Goal: Transaction & Acquisition: Purchase product/service

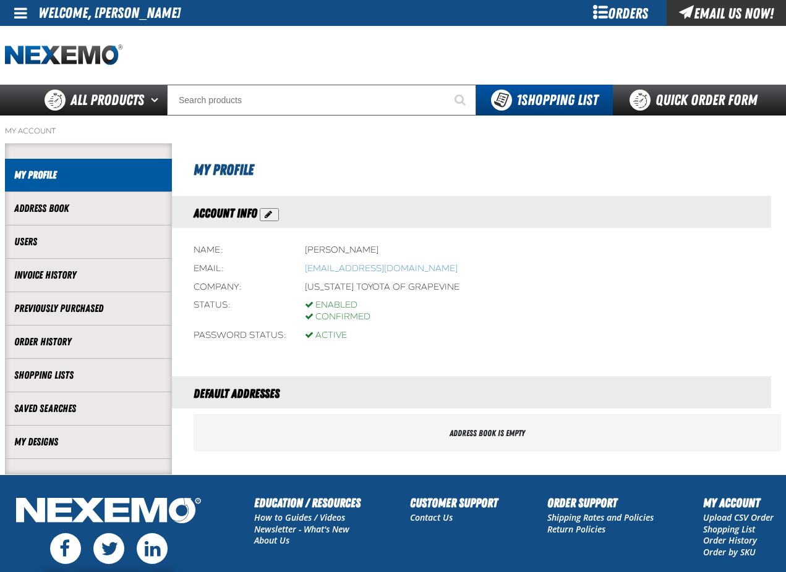
drag, startPoint x: 698, startPoint y: 158, endPoint x: 690, endPoint y: 159, distance: 8.7
click at [698, 158] on h1 "My Profile" at bounding box center [483, 168] width 581 height 25
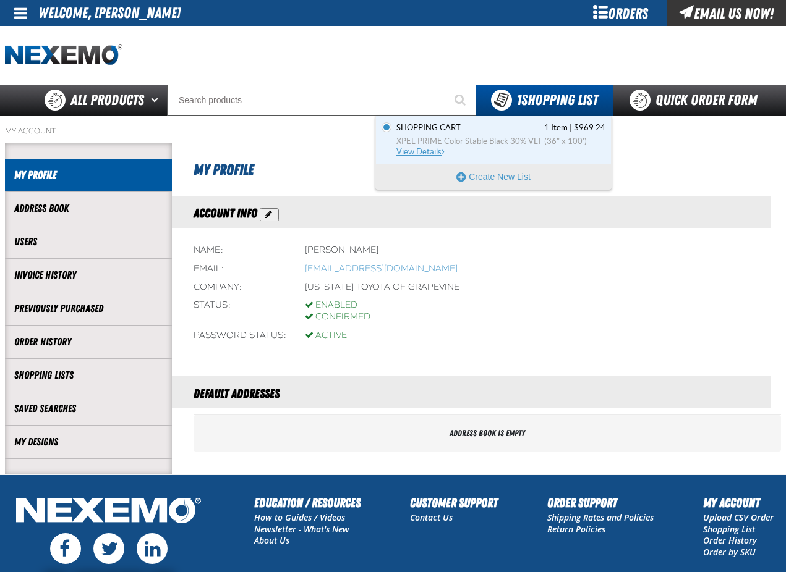
click at [459, 147] on link "Shopping Cart 1 Item | $969.24 XPEL PRIME Color Stable Black 30% VLT (36" x 100…" at bounding box center [499, 139] width 211 height 35
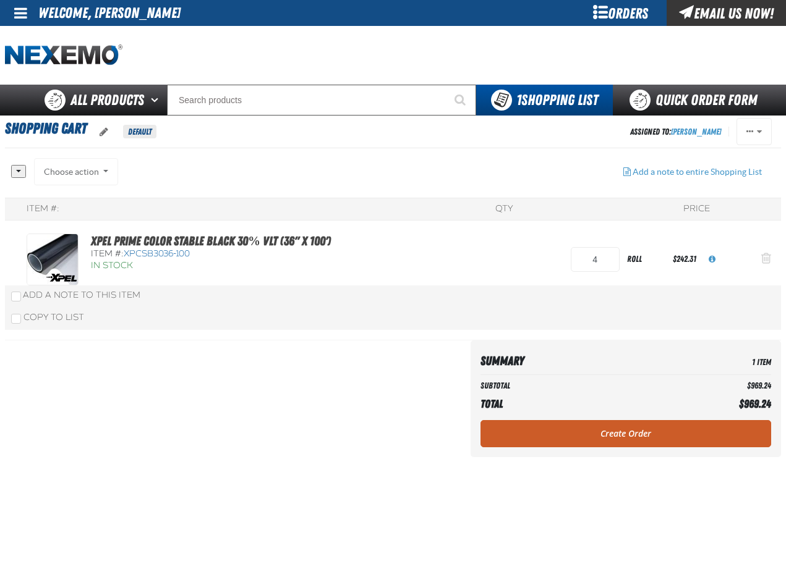
click at [766, 258] on span "Action Remove XPEL PRIME Color Stable Black 30% VLT (36&quot; x 100&#039;) from…" at bounding box center [766, 258] width 10 height 12
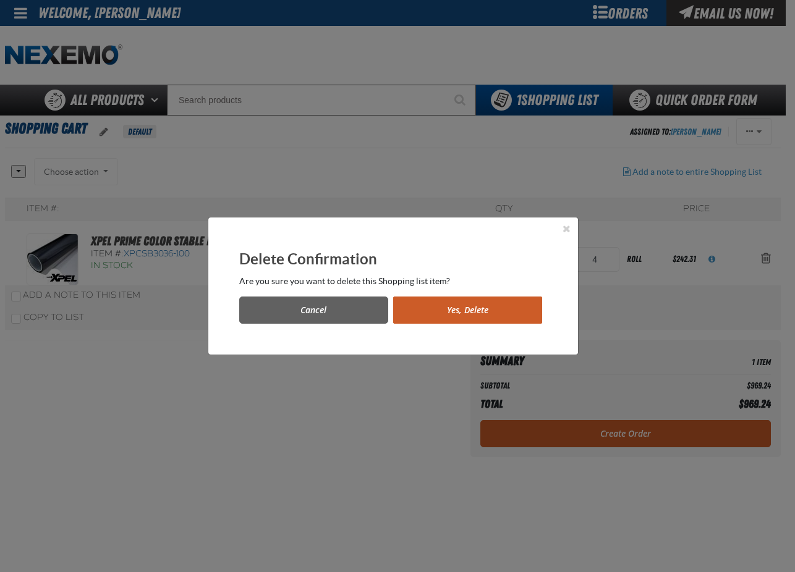
click at [491, 308] on button "Yes, Delete" at bounding box center [467, 310] width 149 height 27
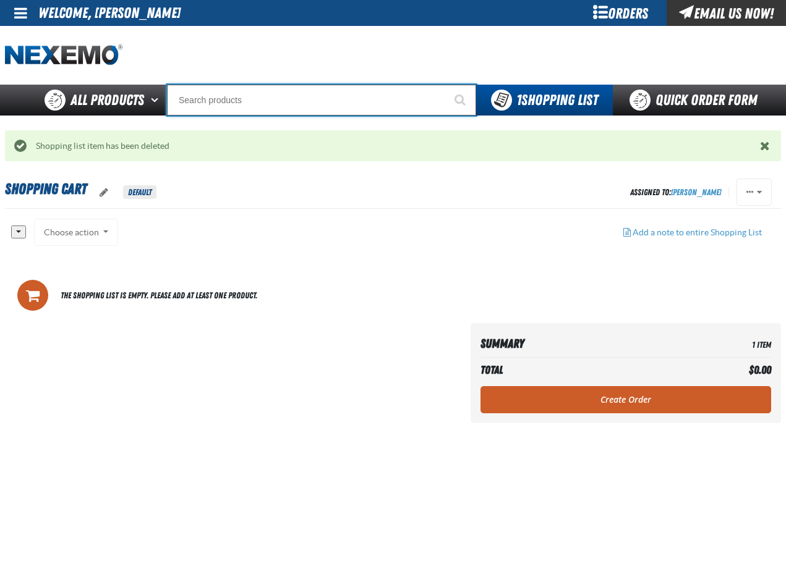
click at [219, 100] on input "Search" at bounding box center [321, 100] width 309 height 31
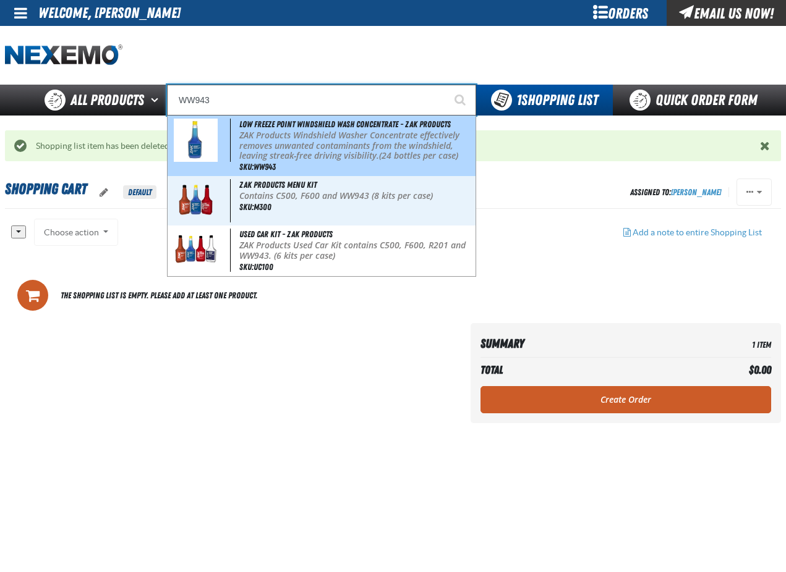
click at [254, 157] on p "ZAK Products Windshield Washer Concentrate effectively removes unwanted contami…" at bounding box center [356, 145] width 234 height 31
type input "Low Freeze Point Windshield Wash Concentrate - ZAK Products"
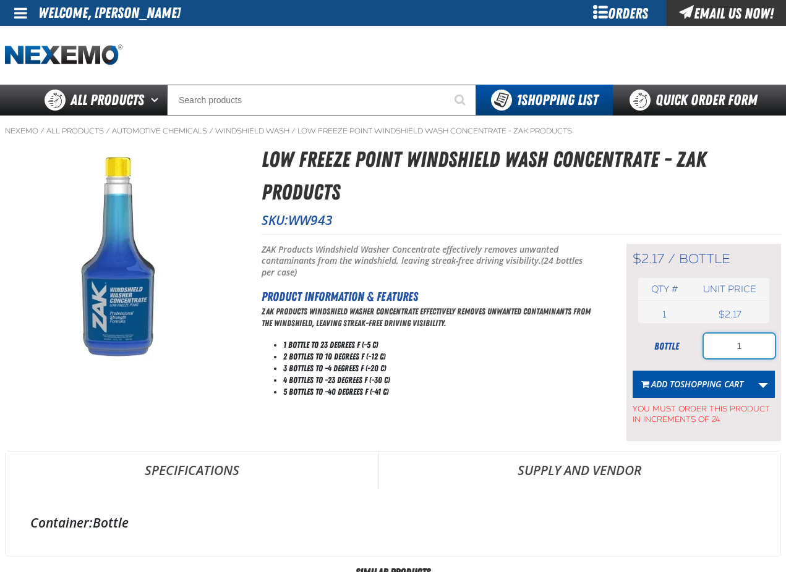
click at [750, 354] on input "1" at bounding box center [738, 346] width 71 height 25
click at [700, 383] on span "Shopping Cart" at bounding box center [711, 384] width 63 height 12
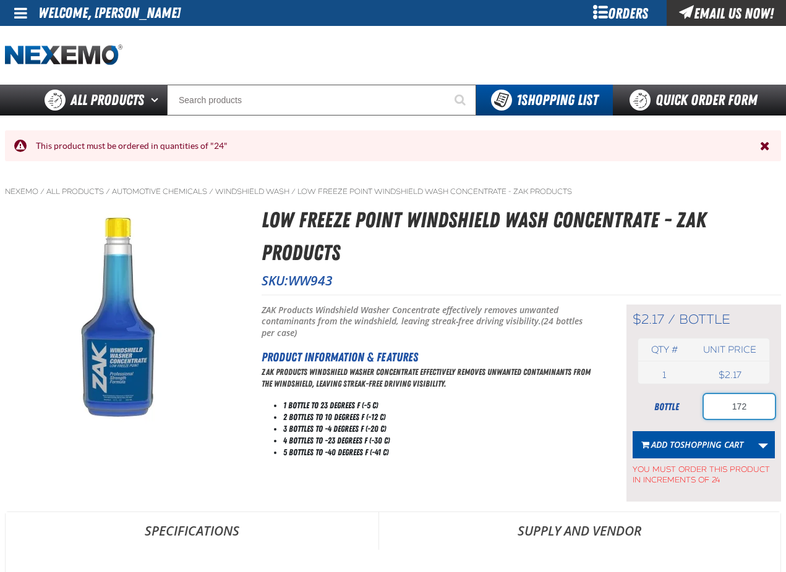
click at [748, 405] on input "172" at bounding box center [738, 406] width 71 height 25
click at [757, 408] on input "172" at bounding box center [738, 406] width 71 height 25
type input "192"
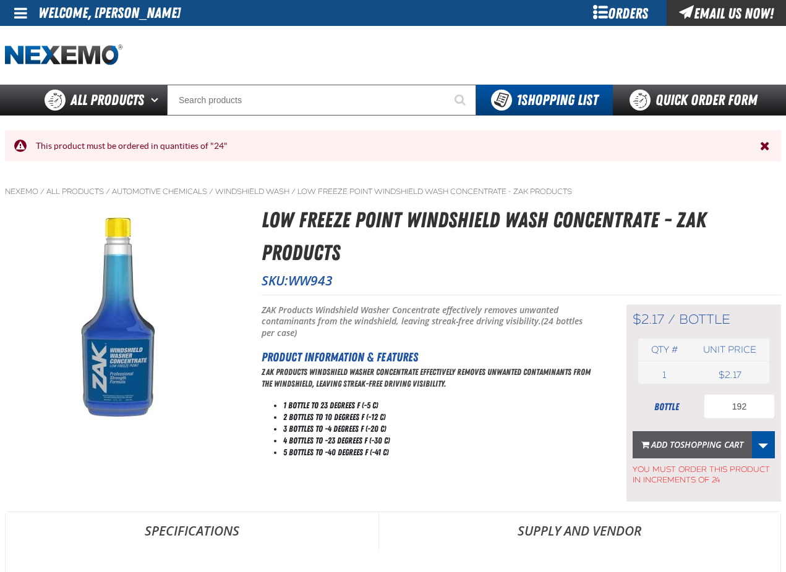
click at [710, 445] on span "Shopping Cart" at bounding box center [711, 445] width 63 height 12
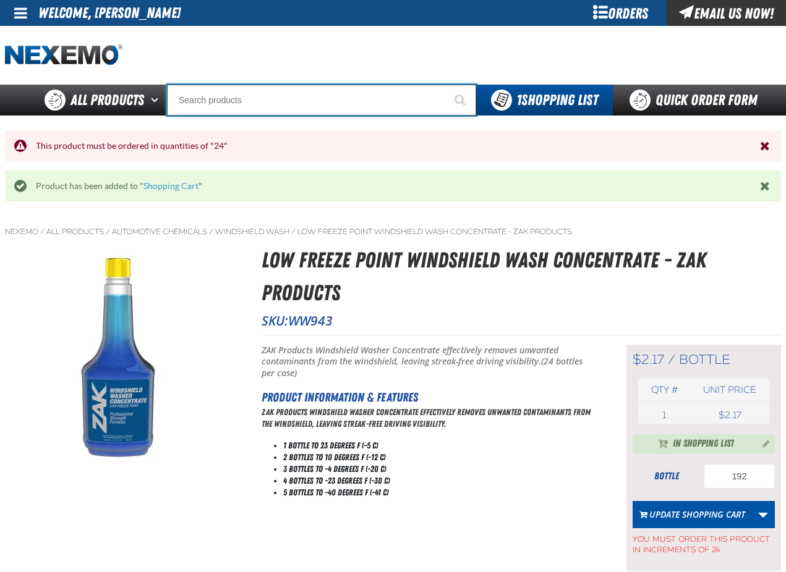
click at [234, 101] on input "Search" at bounding box center [321, 100] width 309 height 31
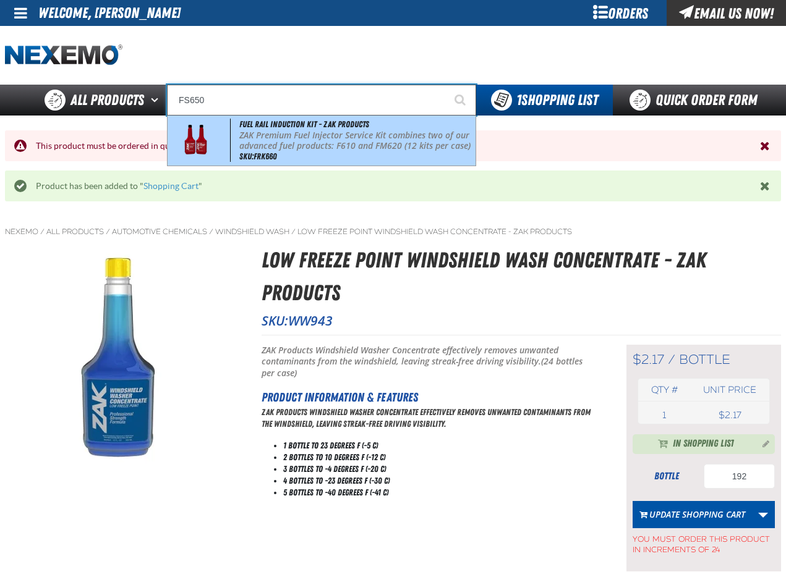
click at [269, 136] on p "ZAK Premium Fuel Injector Service Kit combines two of our advanced fuel product…" at bounding box center [356, 140] width 234 height 21
type input "Fuel Rail Induction Kit - ZAK Products"
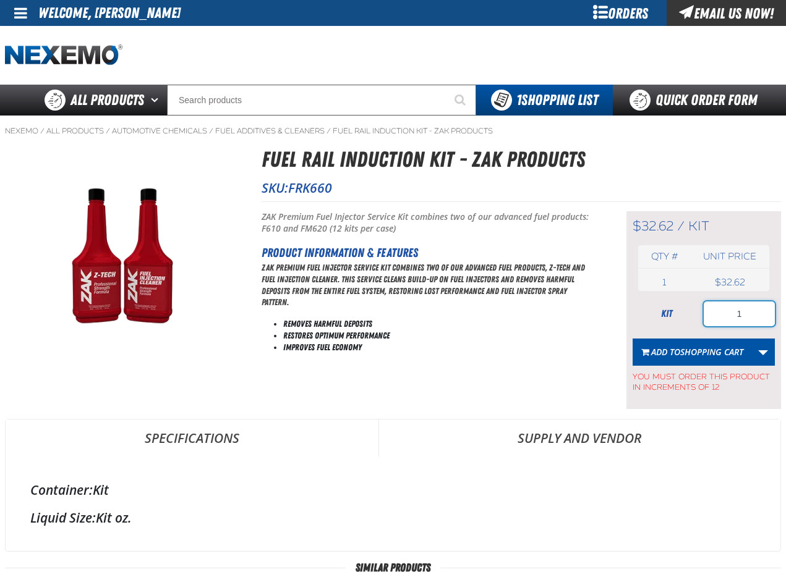
click at [750, 310] on input "1" at bounding box center [738, 314] width 71 height 25
type input "48"
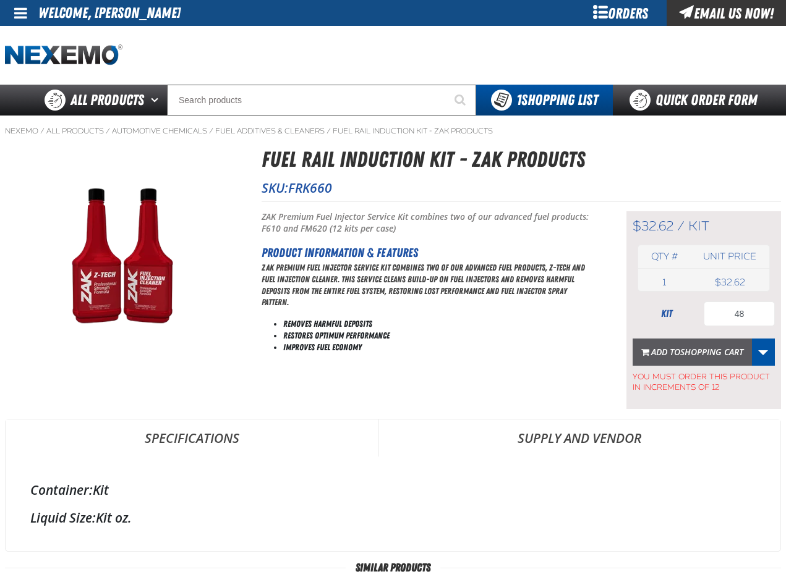
click at [692, 357] on span "Shopping Cart" at bounding box center [711, 352] width 63 height 12
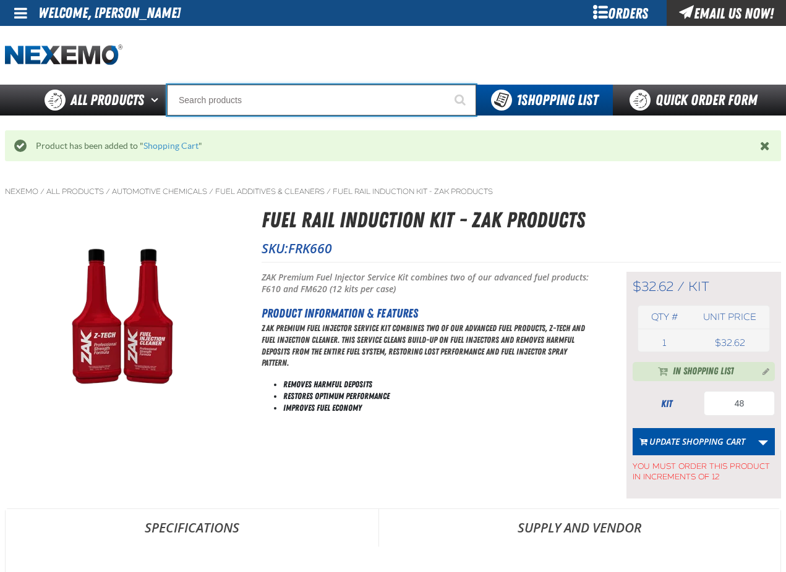
click at [271, 103] on input "Search" at bounding box center [321, 100] width 309 height 31
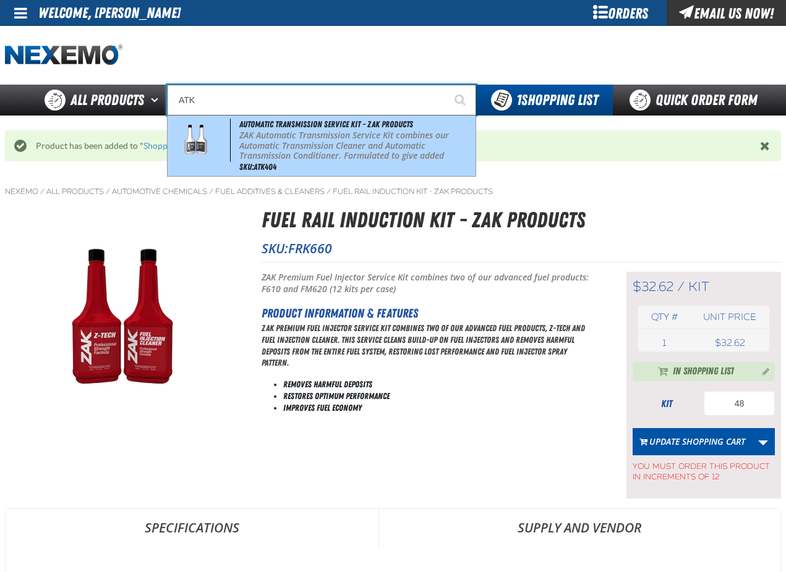
click at [273, 135] on p "ZAK Automatic Transmission Service Kit combines our Automatic Transmission Clea…" at bounding box center [356, 161] width 234 height 62
type input "Automatic Transmission Service Kit - ZAK Products"
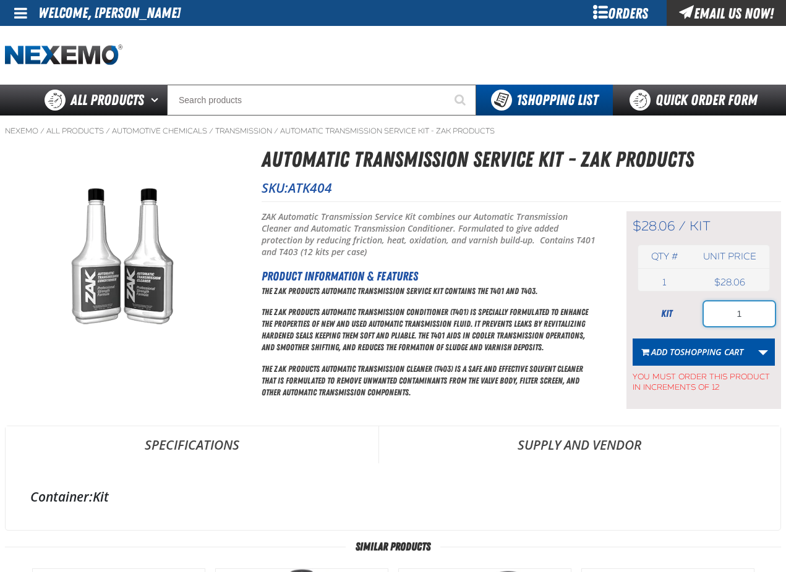
click at [748, 311] on input "1" at bounding box center [738, 314] width 71 height 25
type input "12"
click at [674, 349] on span "Add to Shopping Cart" at bounding box center [697, 352] width 92 height 12
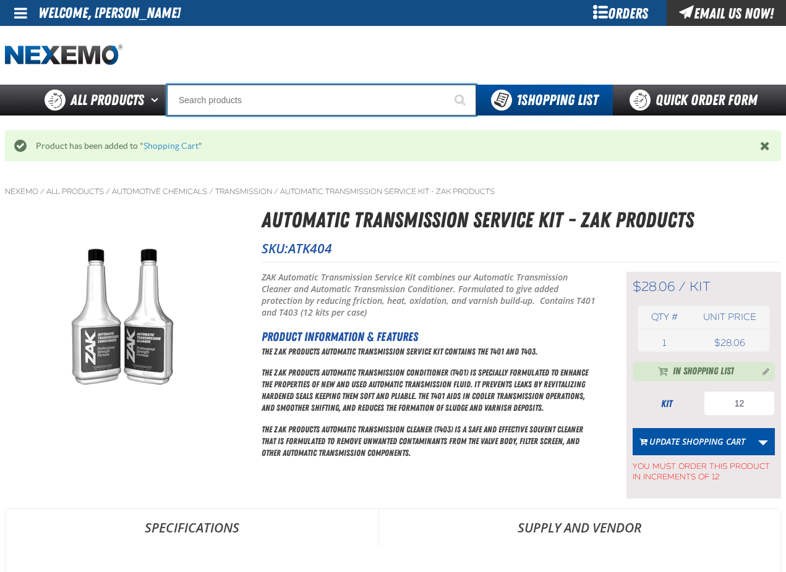
click at [235, 98] on input "Search" at bounding box center [321, 100] width 309 height 31
type input "R"
type input "ROADSIDE R"
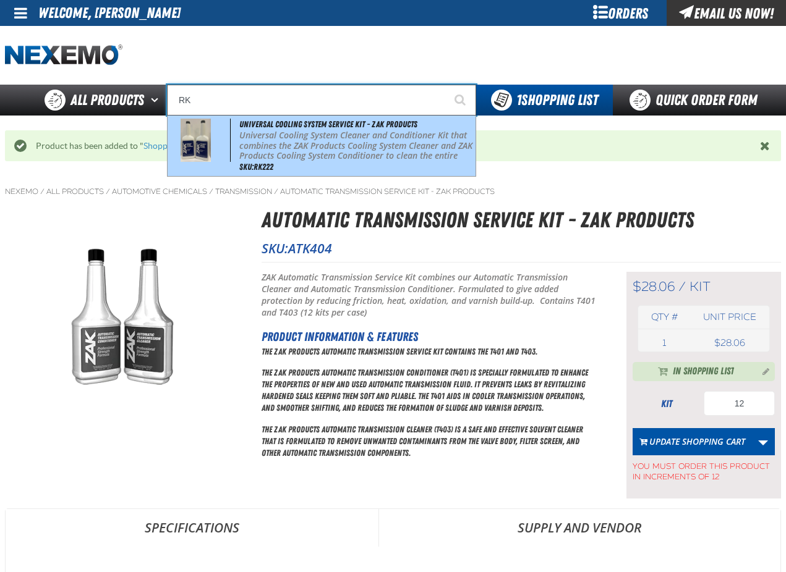
click at [260, 142] on p "Universal Cooling System Cleaner and Conditioner Kit that combines the ZAK Prod…" at bounding box center [356, 156] width 234 height 52
type input "Universal Cooling System Service Kit - ZAK Products"
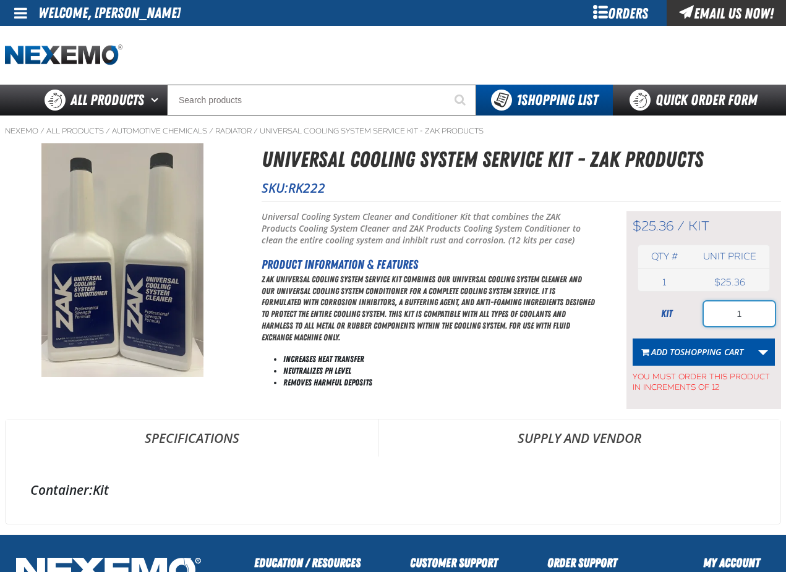
click at [750, 319] on input "1" at bounding box center [738, 314] width 71 height 25
type input "24"
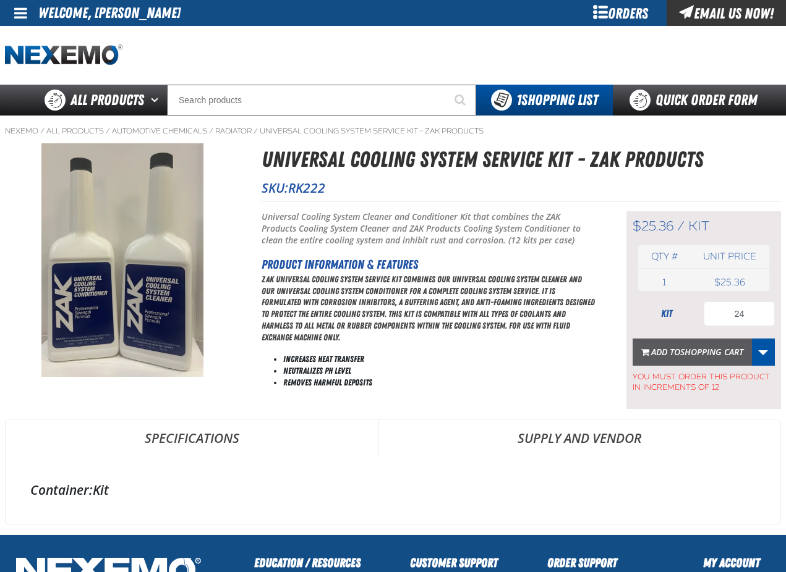
click at [695, 349] on span "Shopping Cart" at bounding box center [711, 352] width 63 height 12
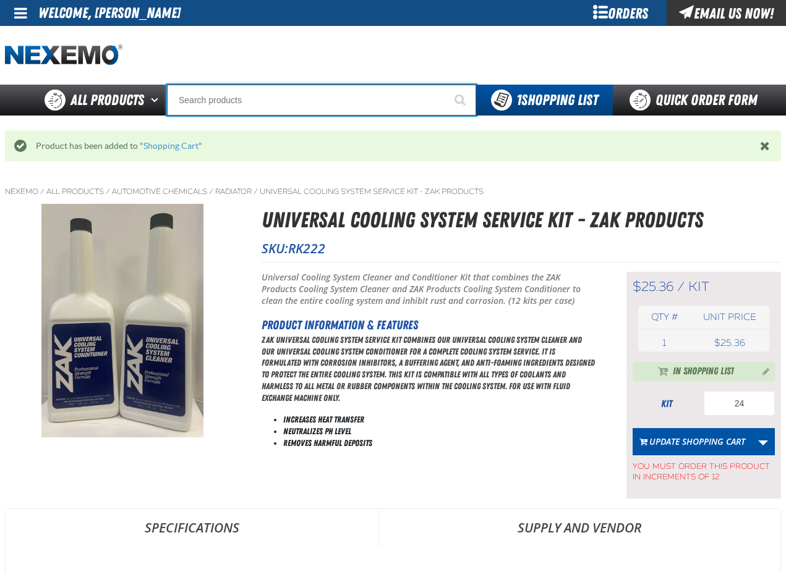
click at [261, 101] on input "Search" at bounding box center [321, 100] width 309 height 31
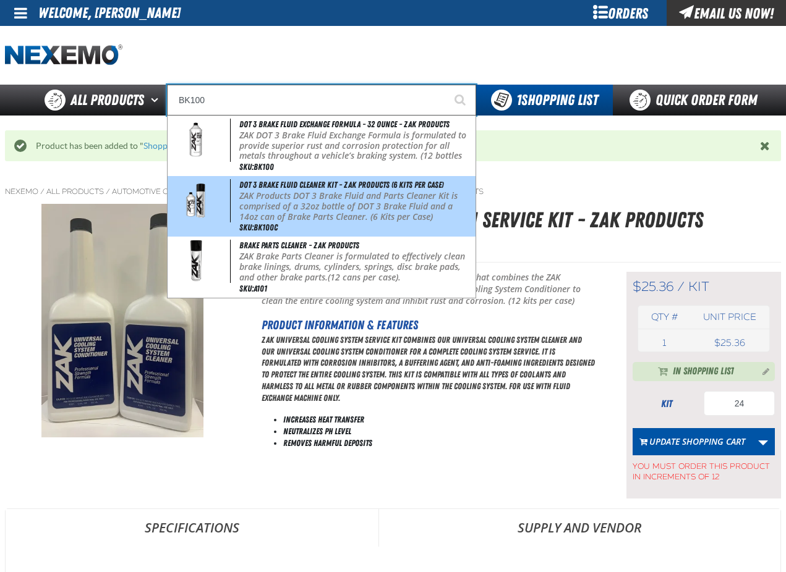
click at [295, 196] on p "ZAK Products DOT 3 Brake Fluid and Parts Cleaner Kit is comprised of a 32oz bot…" at bounding box center [356, 206] width 234 height 31
type input "DOT 3 Brake Fluid Cleaner Kit - ZAK Products (6 Kits per Case)"
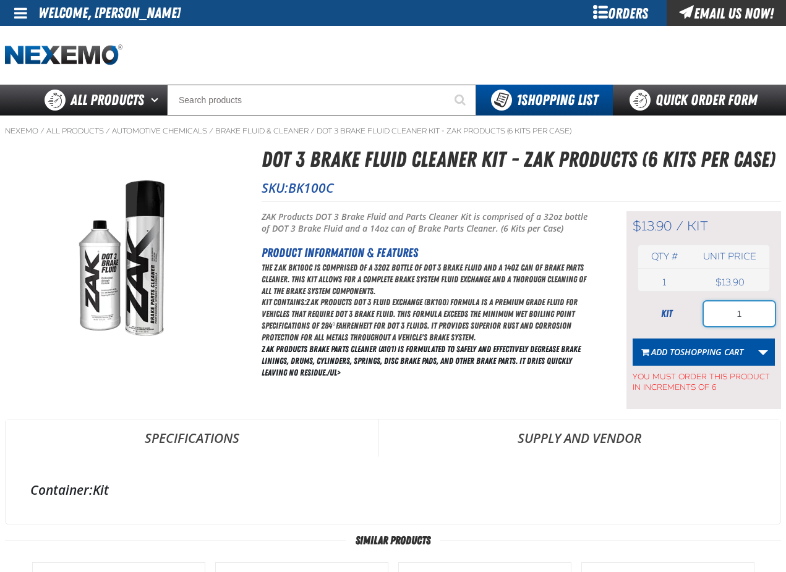
click at [752, 315] on input "1" at bounding box center [738, 314] width 71 height 25
type input "18"
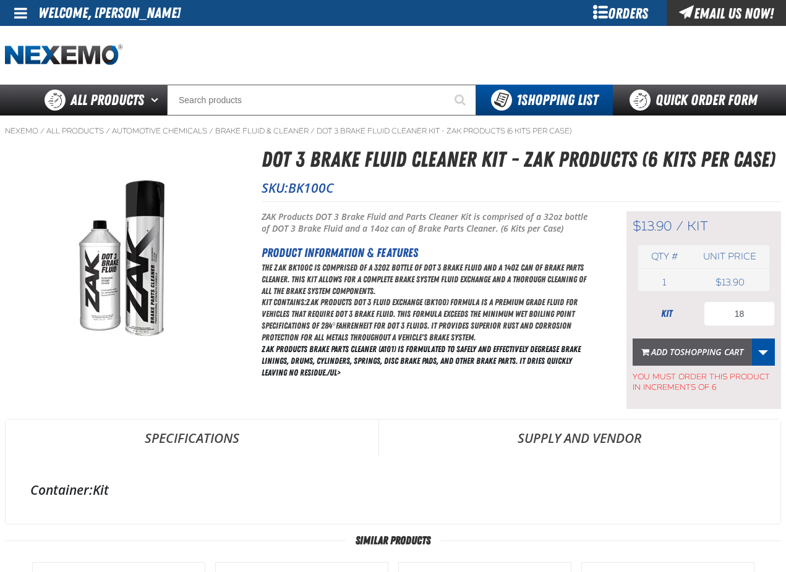
click at [673, 351] on span "Add to Shopping Cart" at bounding box center [697, 352] width 92 height 12
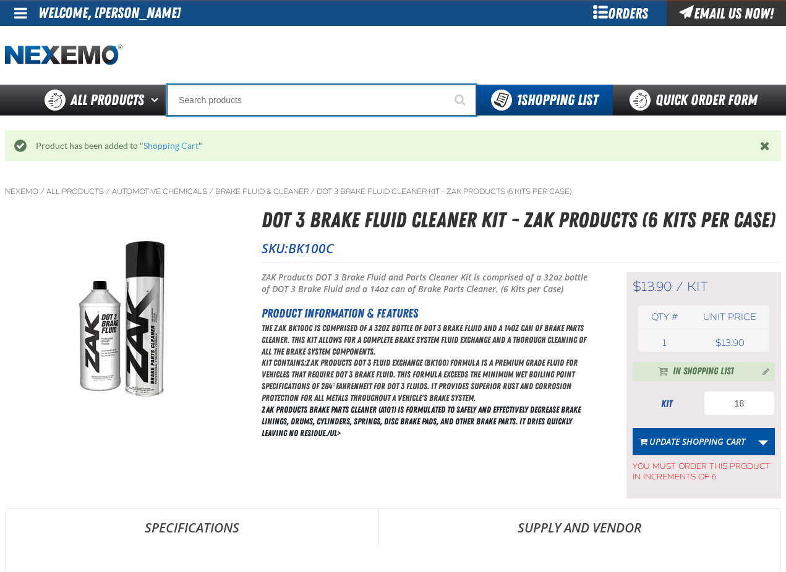
click at [241, 104] on input "Search" at bounding box center [321, 100] width 309 height 31
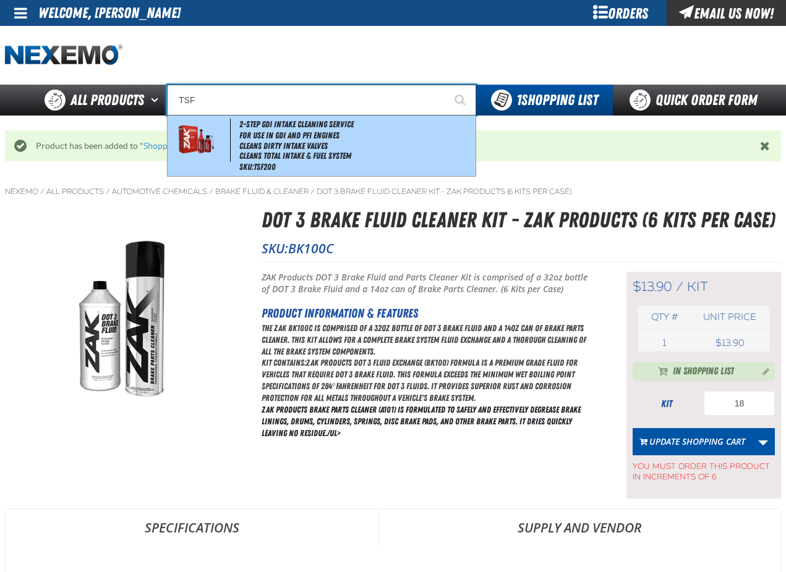
click at [254, 142] on li "Cleans Dirty Intake Valves" at bounding box center [356, 146] width 234 height 11
type input "2-Step GDI Intake Cleaning Service"
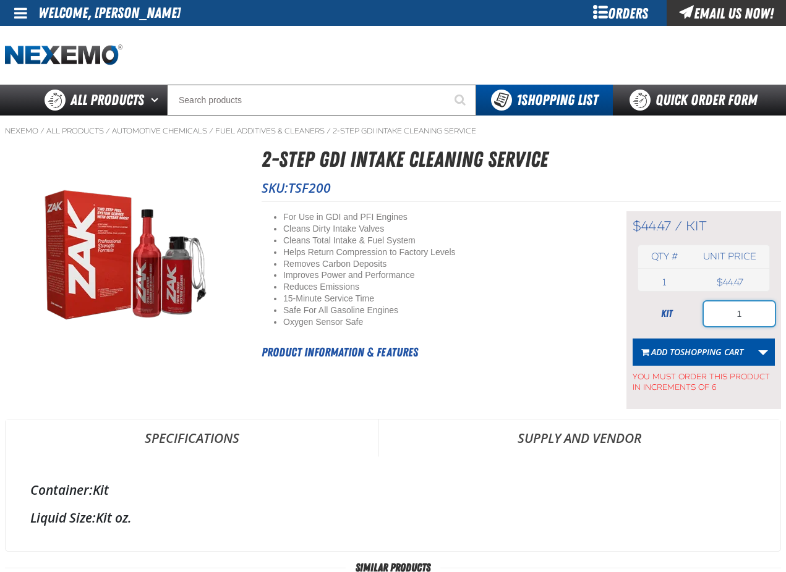
click at [748, 316] on input "1" at bounding box center [738, 314] width 71 height 25
type input "12"
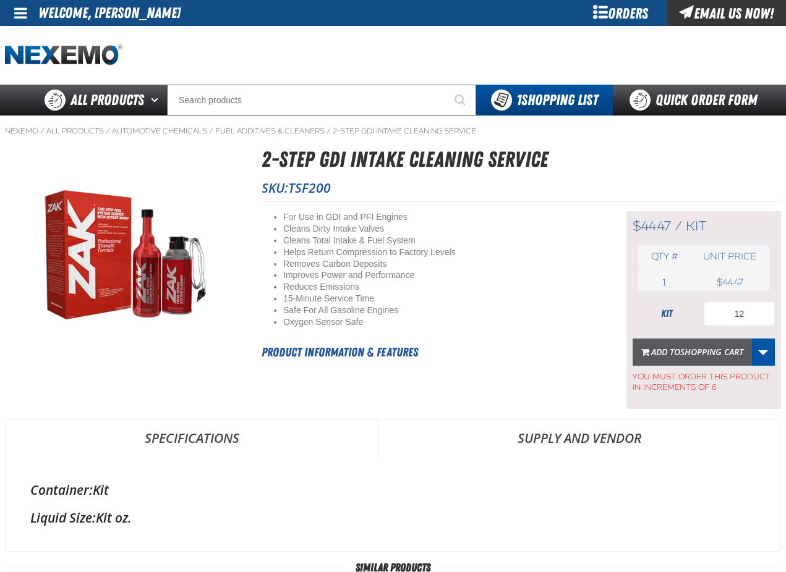
click at [710, 347] on span "Shopping Cart" at bounding box center [711, 352] width 63 height 12
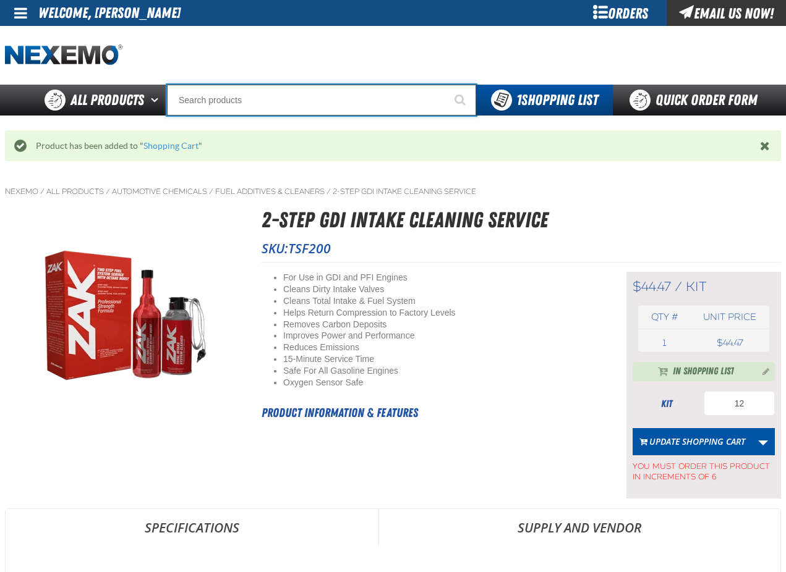
click at [201, 102] on input "Search" at bounding box center [321, 100] width 309 height 31
type input "UC"
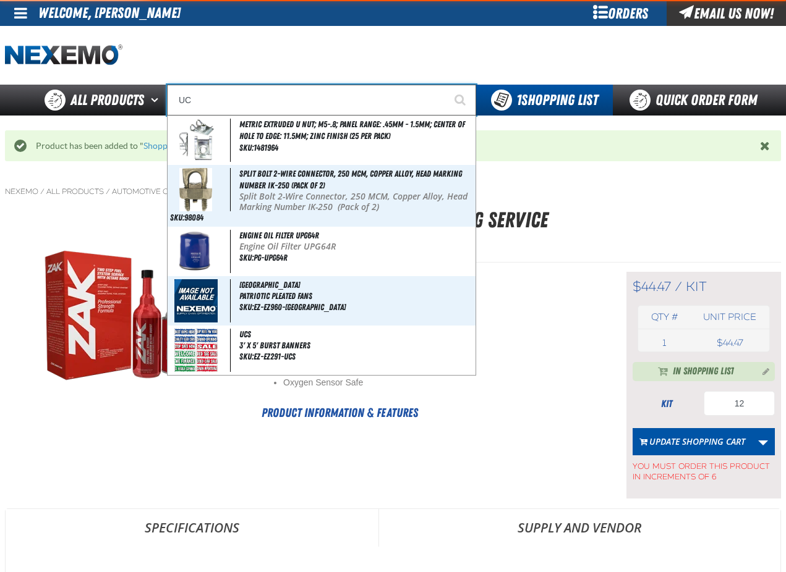
type input "UC RED"
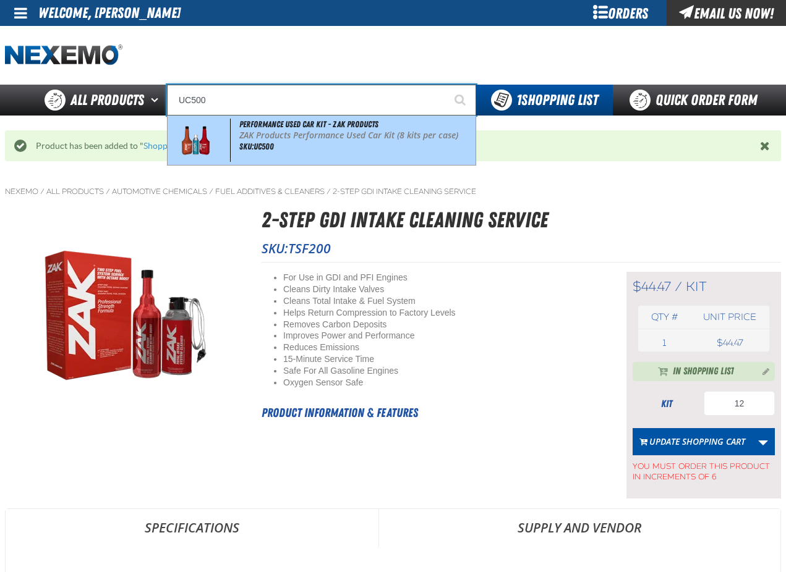
click at [297, 145] on div "Performance Used Car Kit - ZAK Products ZAK Products Performance Used Car Kit (…" at bounding box center [322, 140] width 308 height 49
type input "Performance Used Car Kit - ZAK Products"
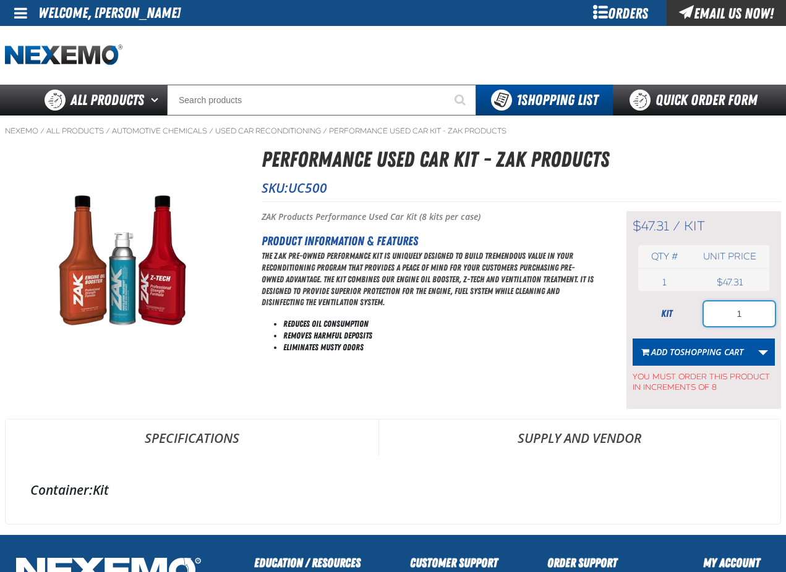
click at [746, 313] on input "1" at bounding box center [738, 314] width 71 height 25
type input "136"
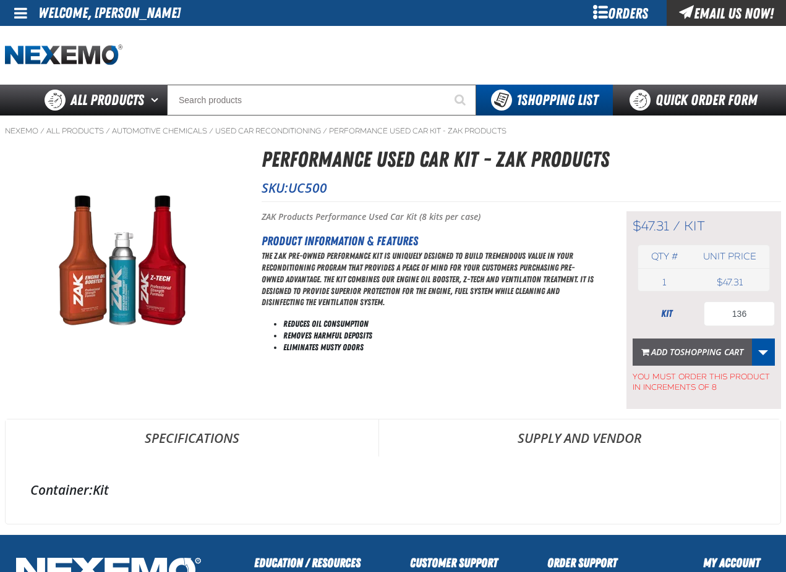
click at [707, 349] on span "Shopping Cart" at bounding box center [711, 352] width 63 height 12
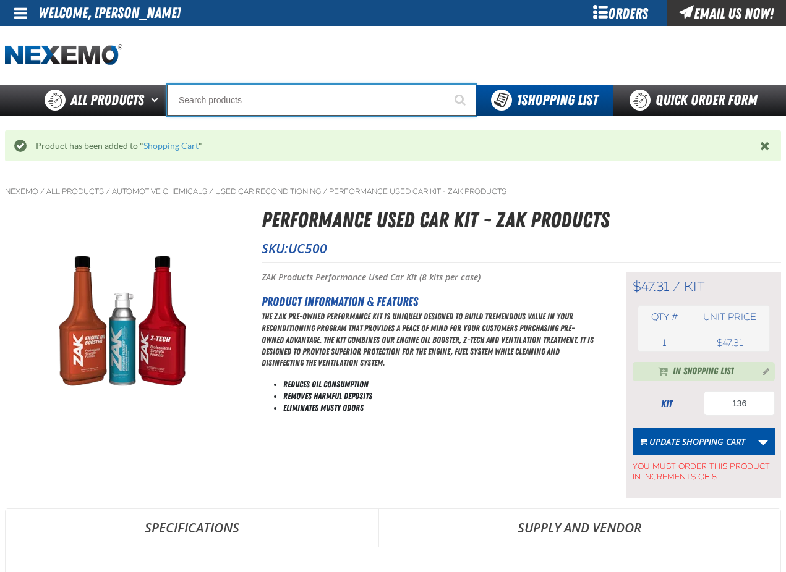
click at [291, 102] on input "Search" at bounding box center [321, 100] width 309 height 31
type input "P"
type input "Perfect P Series 0.25-ounce Lead Wheel Weight"
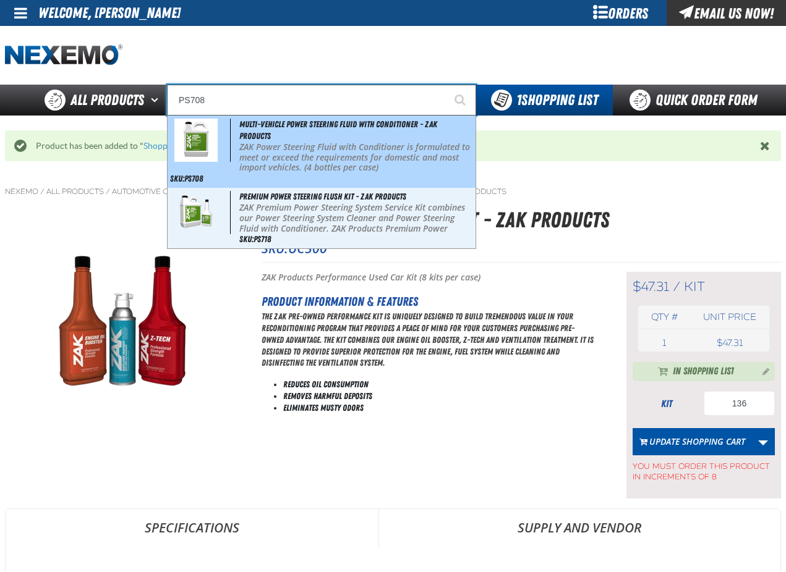
click at [297, 152] on p "ZAK Power Steering Fluid with Conditioner is formulated to meet or exceed the r…" at bounding box center [356, 157] width 234 height 31
type input "Multi-Vehicle Power Steering Fluid with Conditioner - ZAK Products"
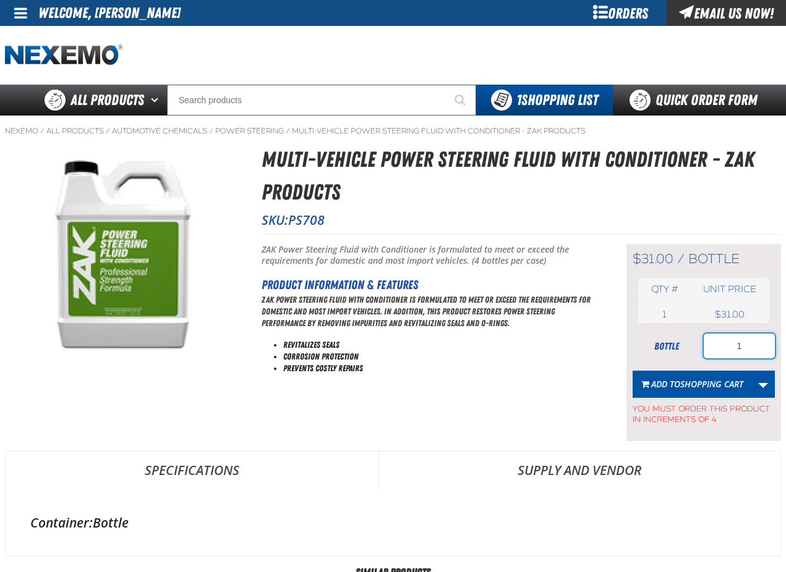
click at [742, 344] on input "1" at bounding box center [738, 346] width 71 height 25
type input "4"
click at [693, 382] on span "Shopping Cart" at bounding box center [711, 384] width 63 height 12
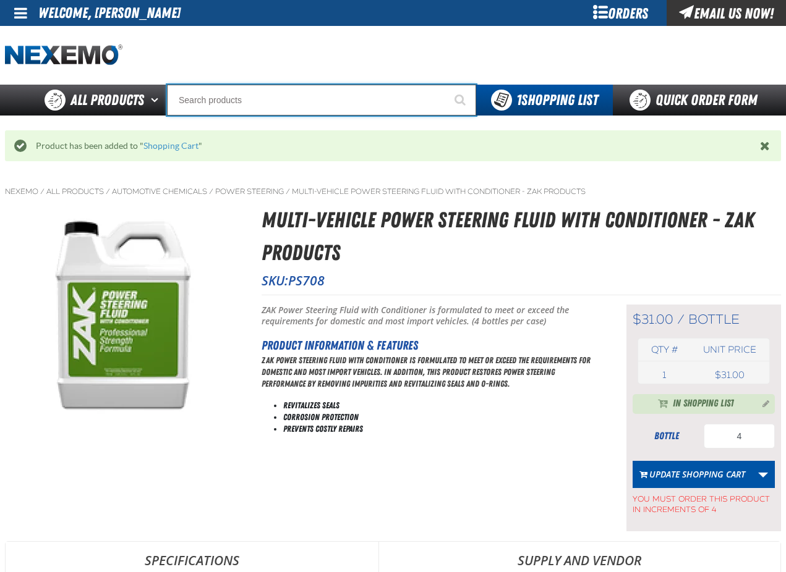
click at [232, 104] on input "Search" at bounding box center [321, 100] width 309 height 31
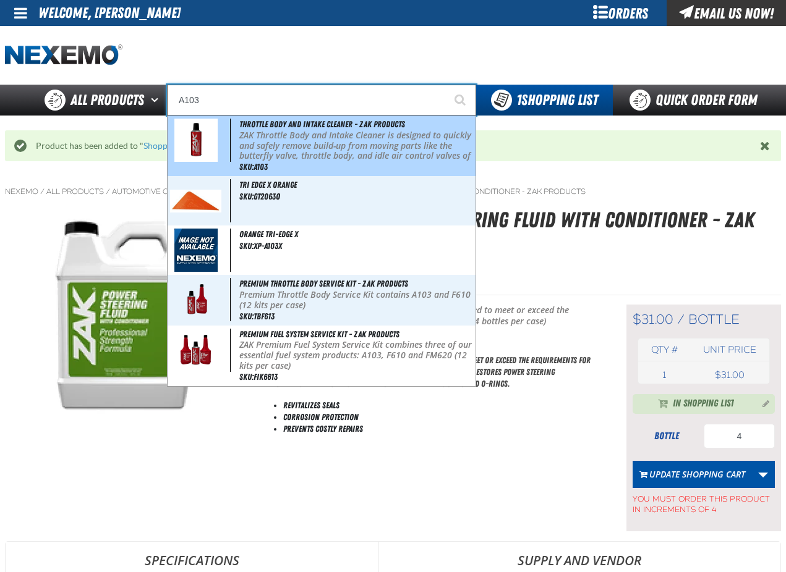
click at [291, 145] on p "ZAK Throttle Body and Intake Cleaner is designed to quickly and safely remove b…" at bounding box center [356, 156] width 234 height 52
type input "Throttle Body and Intake Cleaner - ZAK Products"
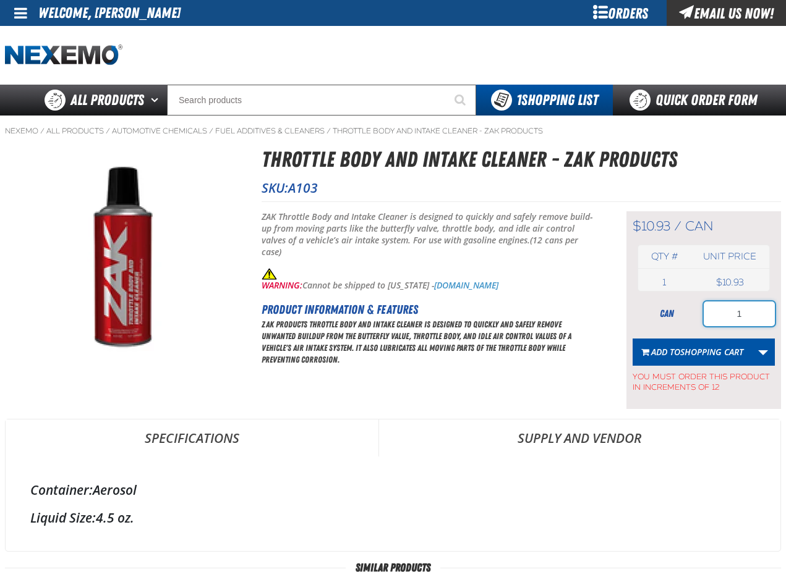
click at [750, 312] on input "1" at bounding box center [738, 314] width 71 height 25
type input "5"
type input "48"
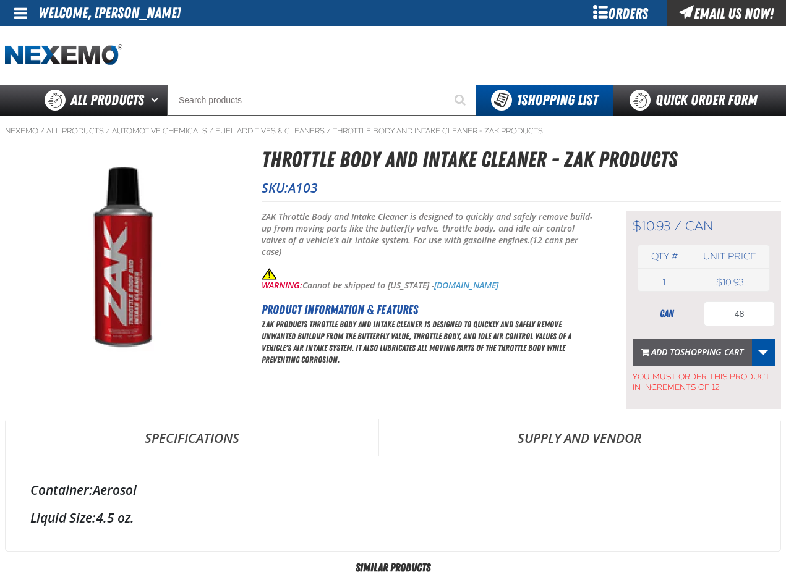
click at [689, 358] on button "Add to Shopping Cart" at bounding box center [691, 352] width 119 height 27
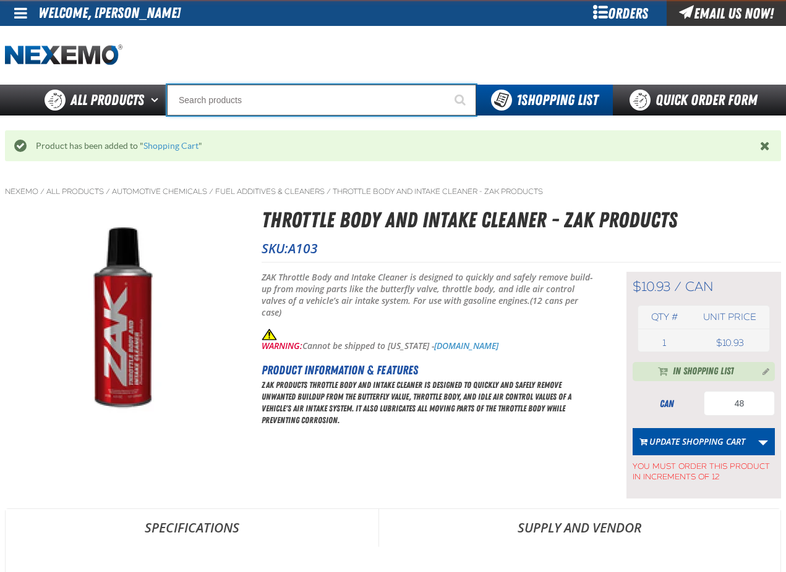
click at [246, 107] on input "Search" at bounding box center [321, 100] width 309 height 31
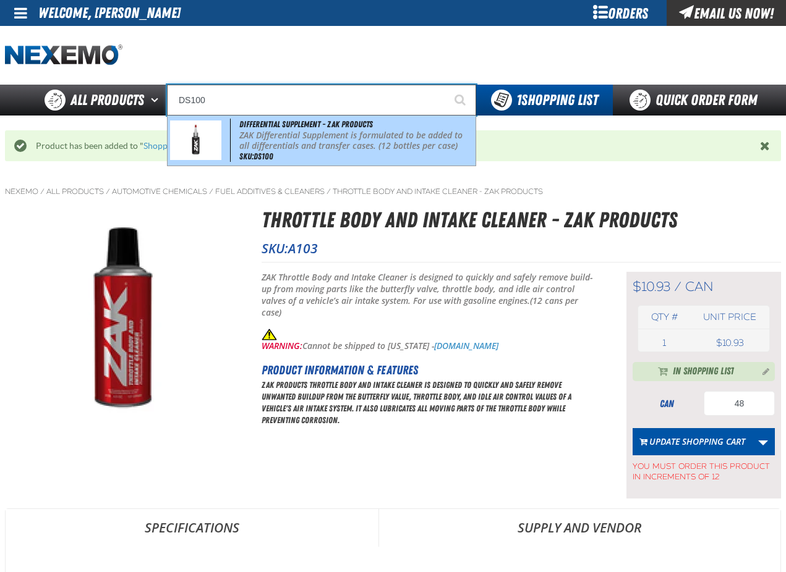
click at [350, 140] on p "ZAK Differential Supplement is formulated to be added to all differentials and …" at bounding box center [356, 140] width 234 height 21
type input "Differential Supplement - ZAK Products"
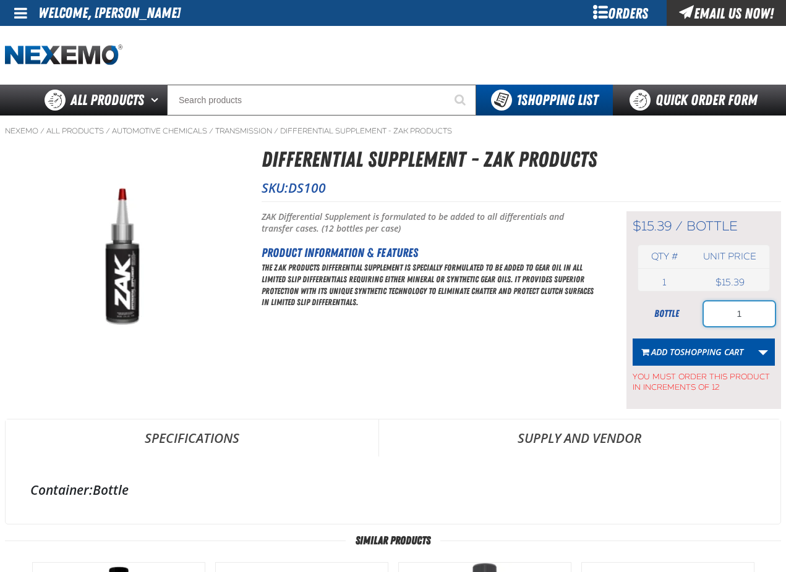
click at [742, 315] on input "1" at bounding box center [738, 314] width 71 height 25
type input "36"
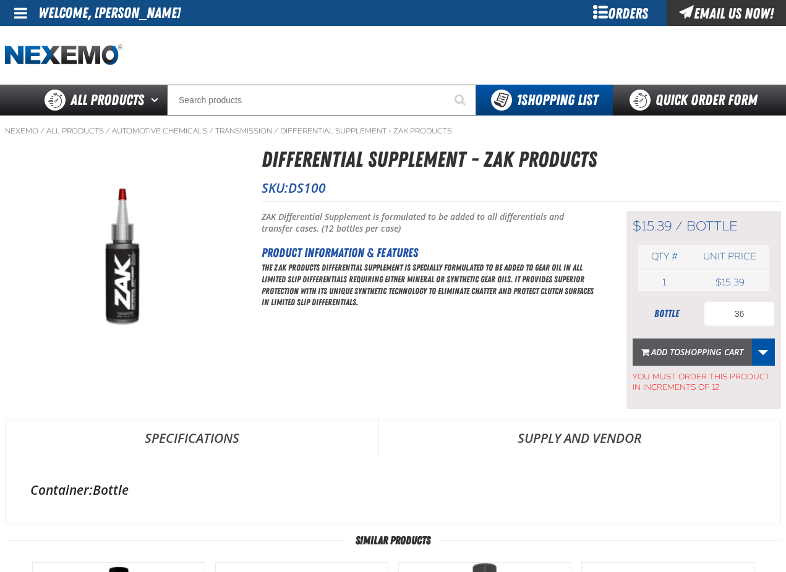
click at [724, 354] on span "Shopping Cart" at bounding box center [711, 352] width 63 height 12
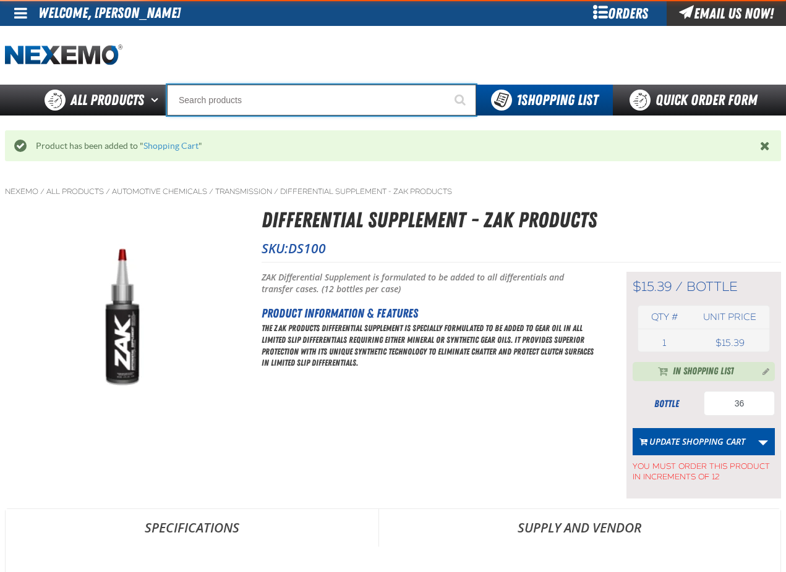
click at [258, 104] on input "Search" at bounding box center [321, 100] width 309 height 31
type input "AC"
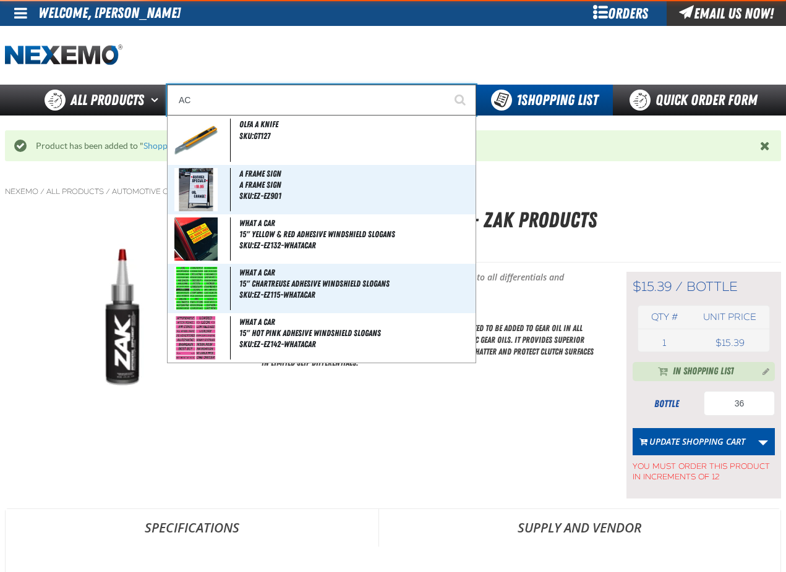
type input "AC Power Booster - ZAK Products"
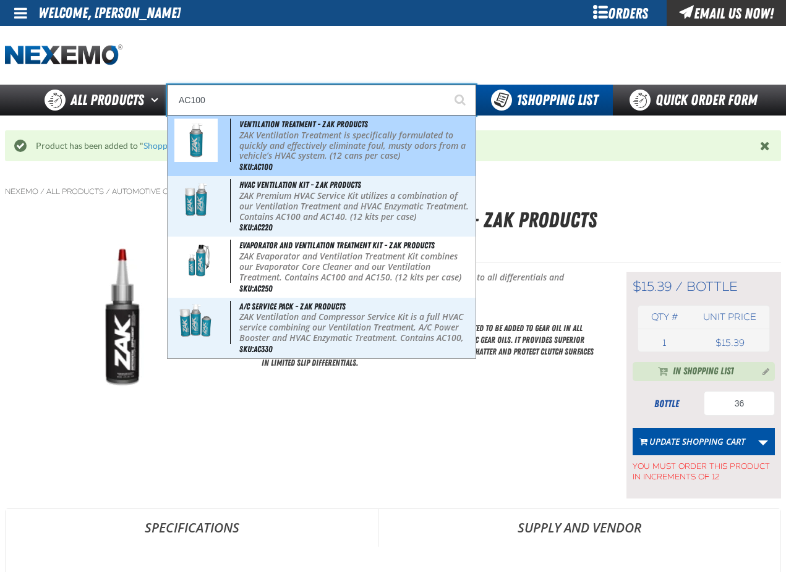
click at [316, 145] on p "ZAK Ventilation Treatment is specifically formulated to quickly and effectively…" at bounding box center [356, 145] width 234 height 31
type input "Ventilation Treatment - ZAK Products"
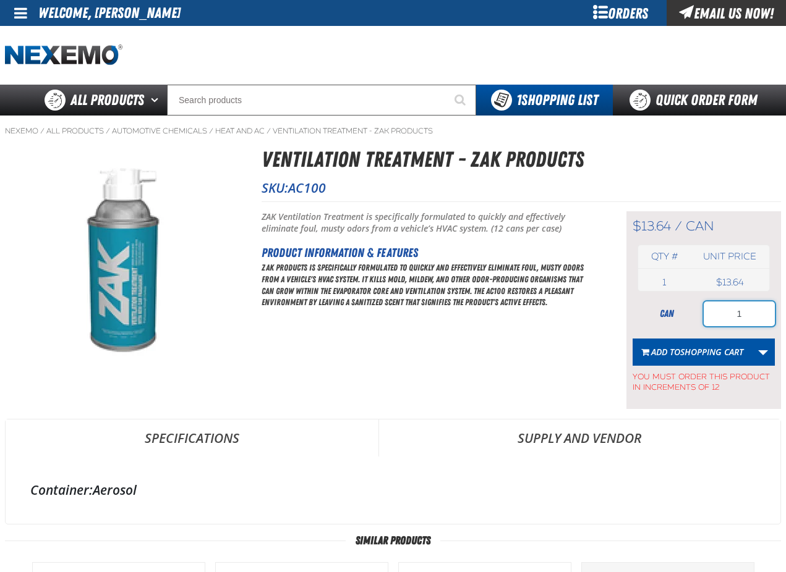
click at [743, 316] on input "1" at bounding box center [738, 314] width 71 height 25
type input "12"
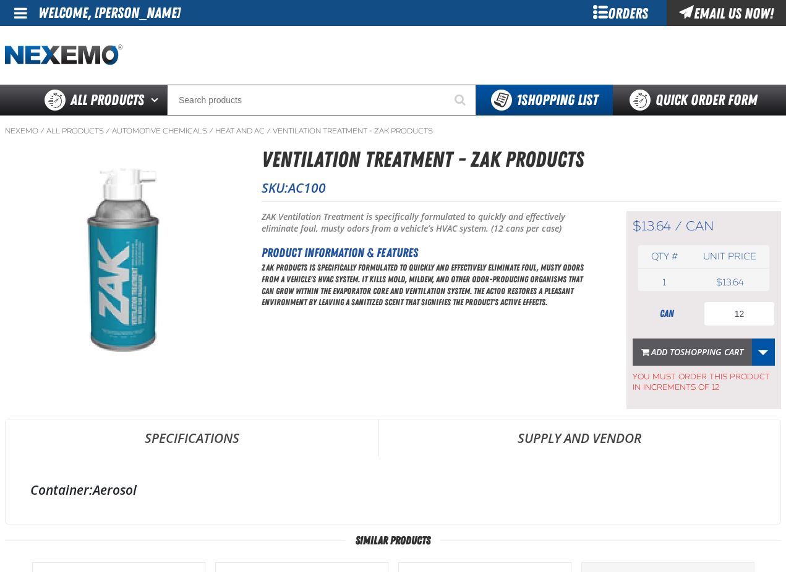
click at [701, 355] on span "Shopping Cart" at bounding box center [711, 352] width 63 height 12
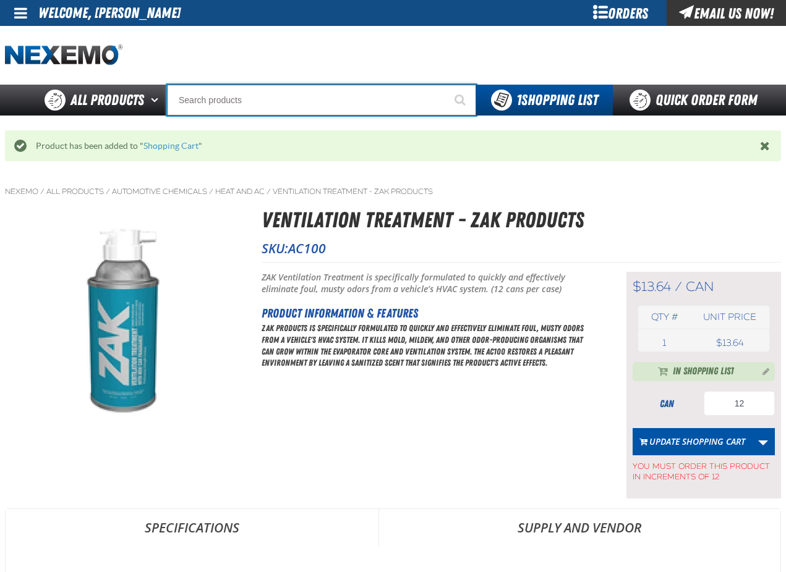
click at [255, 97] on input "Search" at bounding box center [321, 100] width 309 height 31
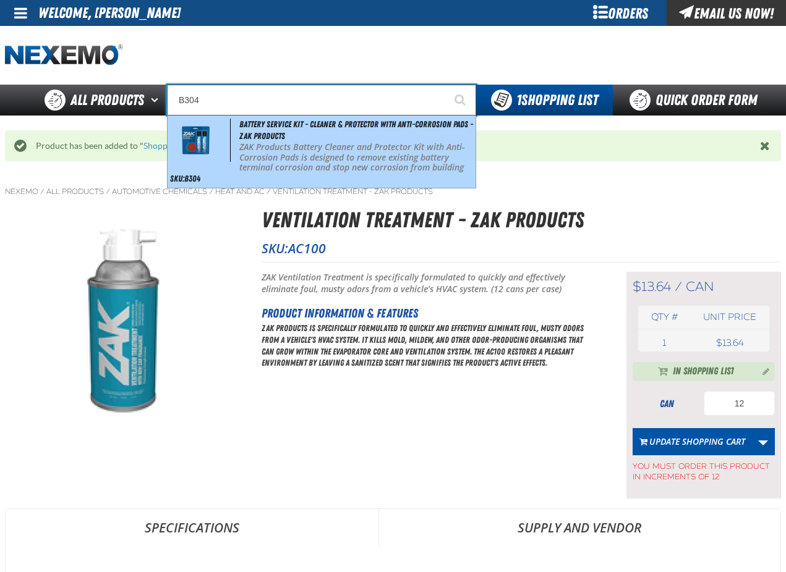
click at [286, 142] on p "ZAK Products Battery Cleaner and Protector Kit with Anti-Corrosion Pads is desi…" at bounding box center [356, 168] width 234 height 52
type input "Battery Service Kit - Cleaner & Protector with Anti-Corrosion Pads - ZAK Produc…"
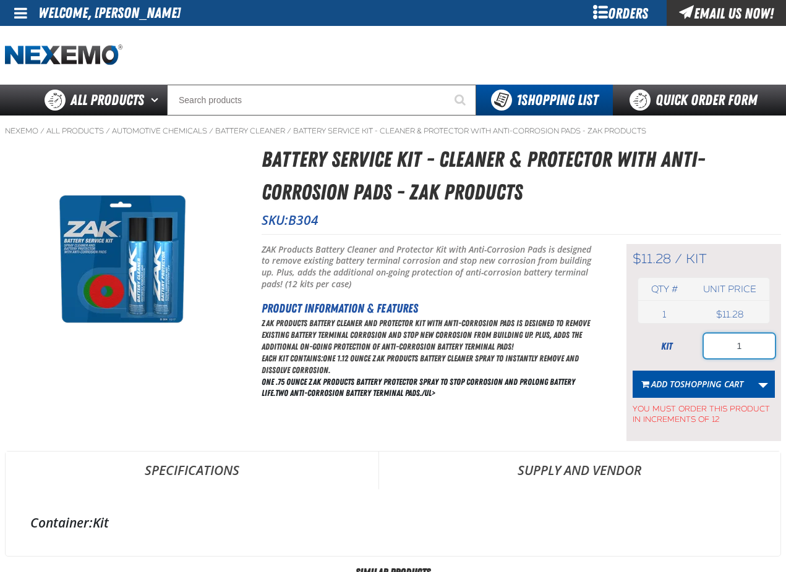
click at [744, 344] on input "1" at bounding box center [738, 346] width 71 height 25
type input "36"
click at [684, 383] on span "Shopping Cart" at bounding box center [711, 384] width 63 height 12
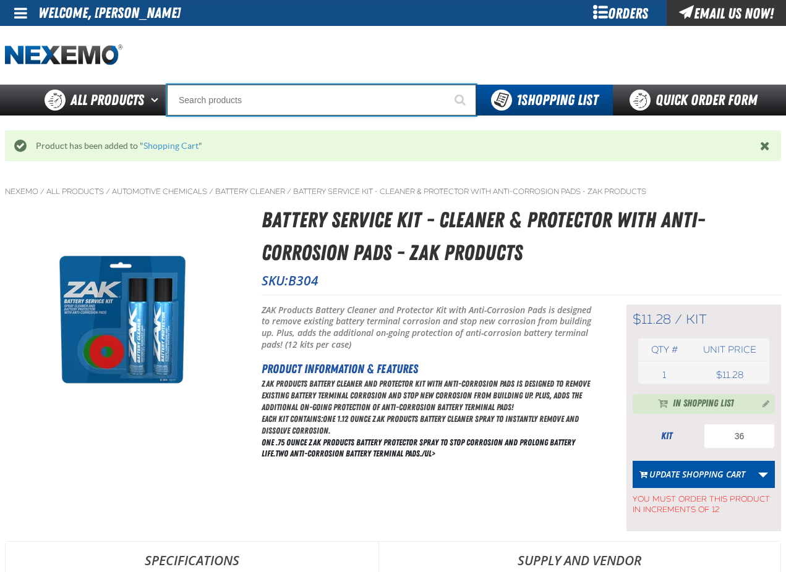
click at [251, 102] on input "Search" at bounding box center [321, 100] width 309 height 31
type input "C"
type input "C Alkaline Battery 1.5 Volt (12 per pack)"
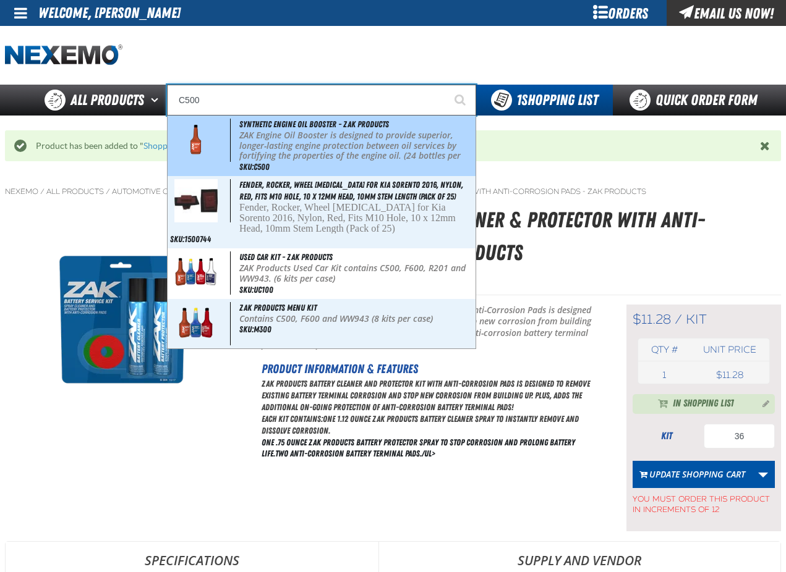
click at [267, 133] on p "ZAK Engine Oil Booster is designed to provide superior, longer-lasting engine p…" at bounding box center [356, 150] width 234 height 41
type input "Synthetic Engine Oil Booster - ZAK Products"
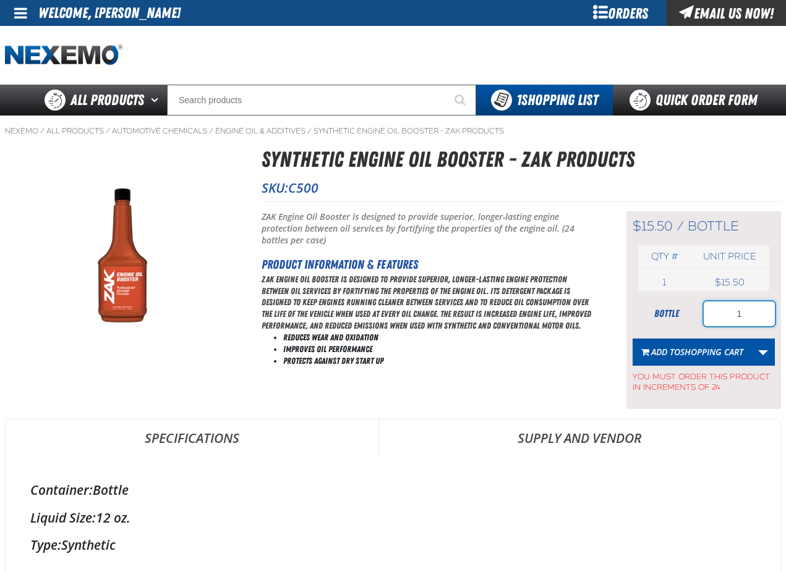
click at [753, 320] on input "1" at bounding box center [738, 314] width 71 height 25
type input "192"
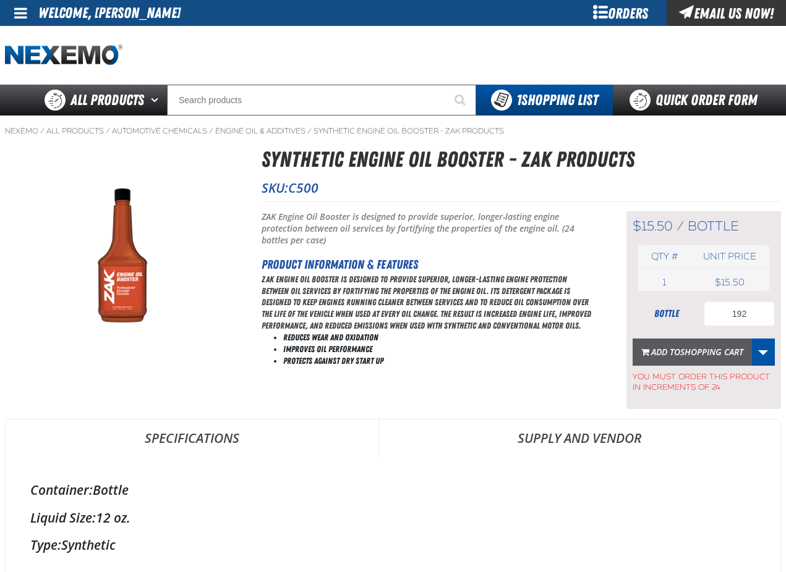
click at [681, 355] on span "Shopping Cart" at bounding box center [711, 352] width 63 height 12
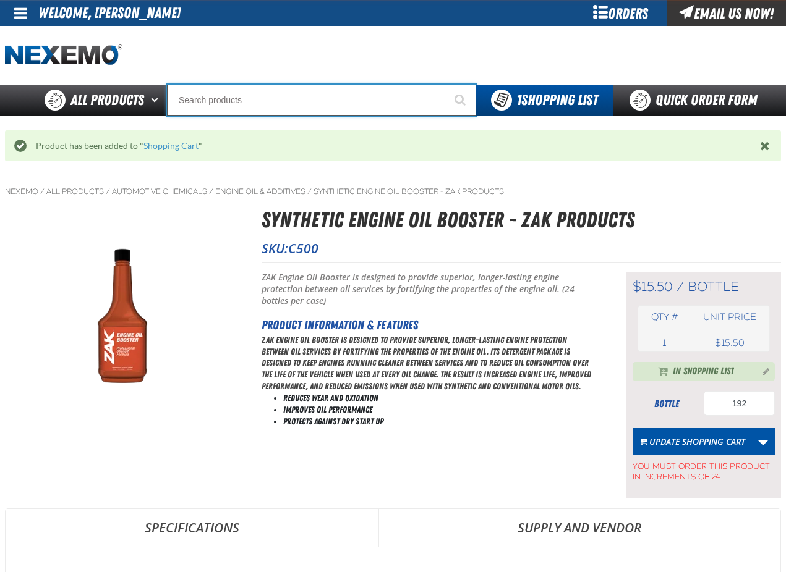
click at [263, 99] on input "Search" at bounding box center [321, 100] width 309 height 31
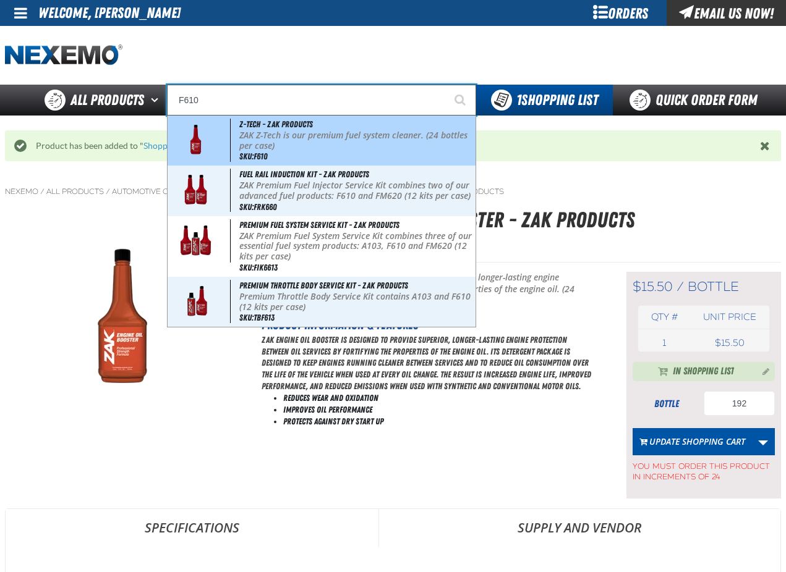
click at [263, 134] on p "ZAK Z-Tech is our premium fuel system cleaner. (24 bottles per case)" at bounding box center [356, 140] width 234 height 21
type input "Z-Tech - ZAK Products"
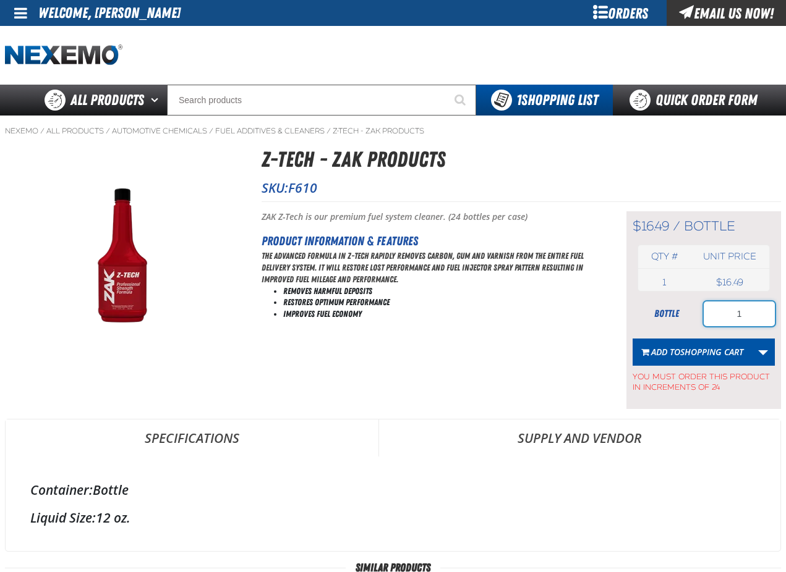
click at [750, 315] on input "1" at bounding box center [738, 314] width 71 height 25
type input "144"
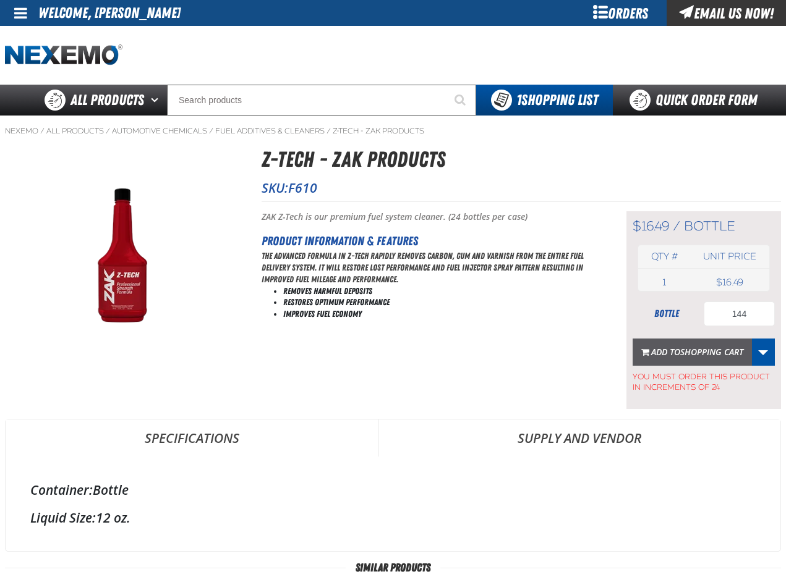
click at [685, 352] on span "Shopping Cart" at bounding box center [711, 352] width 63 height 12
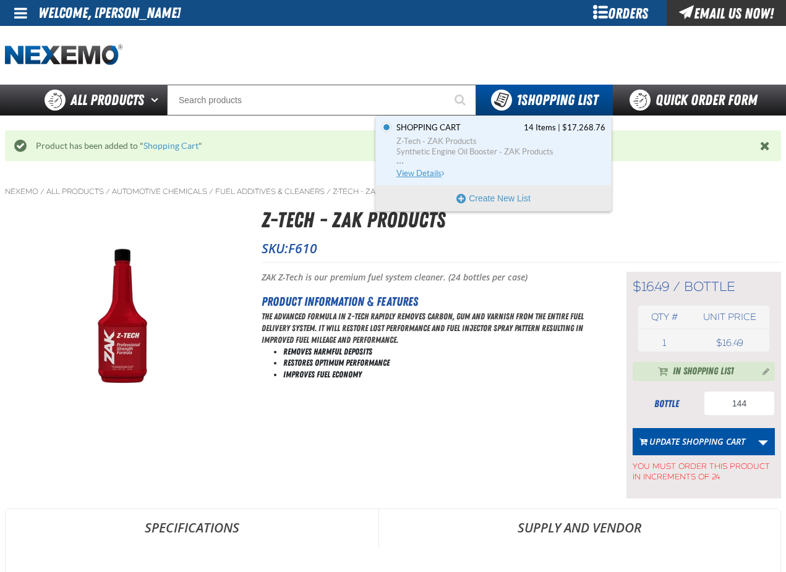
click at [444, 145] on span "Z-Tech - ZAK Products" at bounding box center [500, 141] width 209 height 11
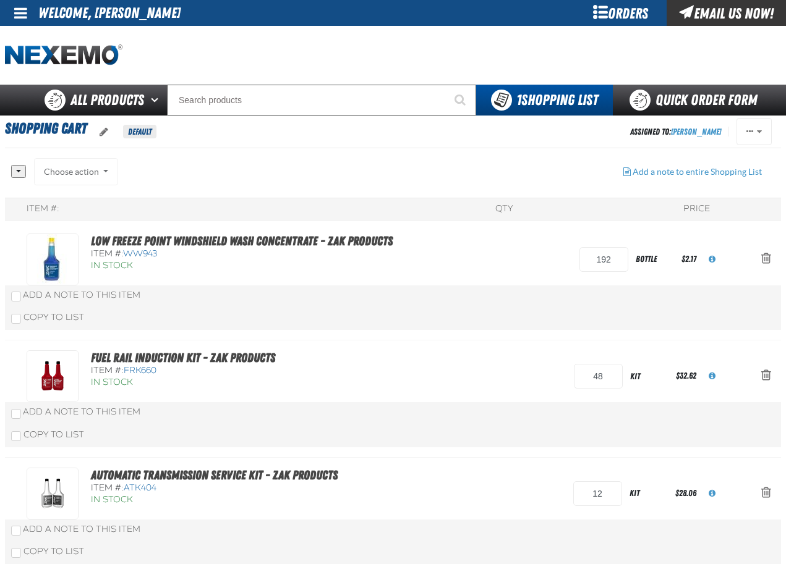
click at [318, 167] on div "All None Choose action Add to NOW Add to Brake Clean" at bounding box center [312, 178] width 602 height 40
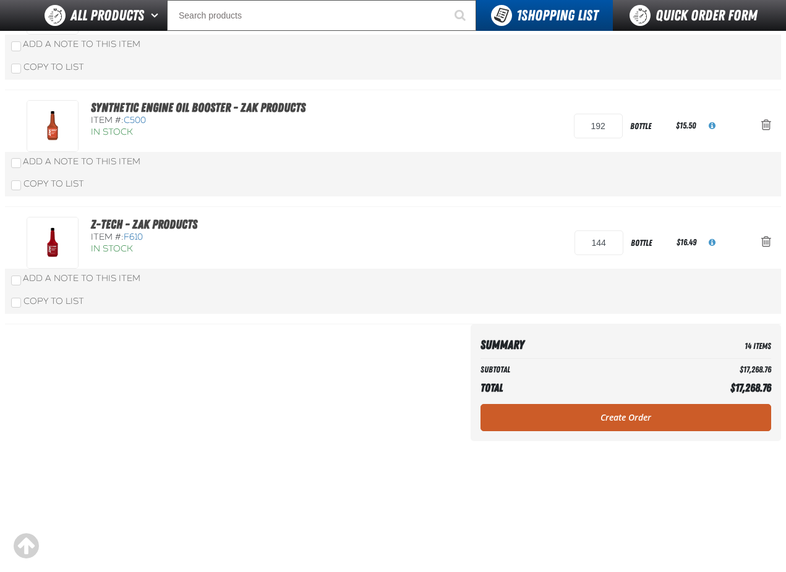
scroll to position [1545, 0]
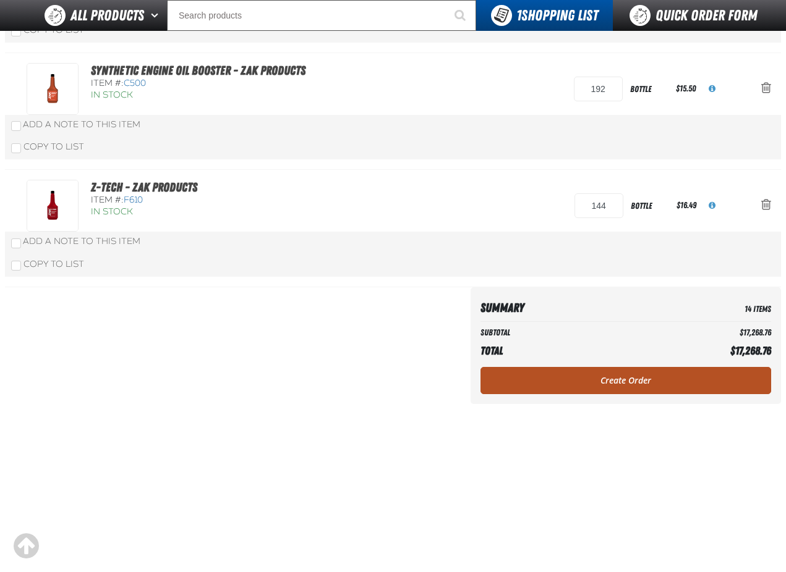
click at [650, 382] on link "Create Order" at bounding box center [625, 380] width 291 height 27
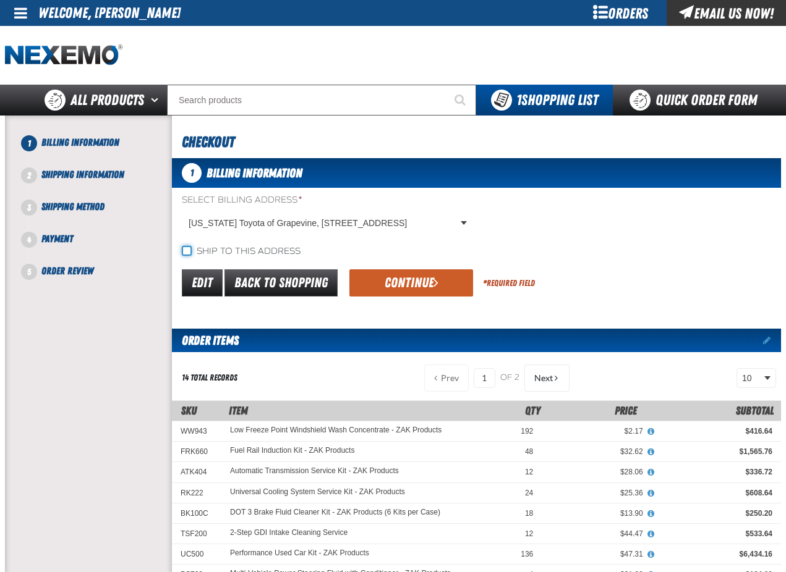
click at [187, 251] on input "Ship to this address" at bounding box center [187, 251] width 10 height 10
checkbox input "true"
click at [412, 278] on button "Continue" at bounding box center [411, 282] width 124 height 27
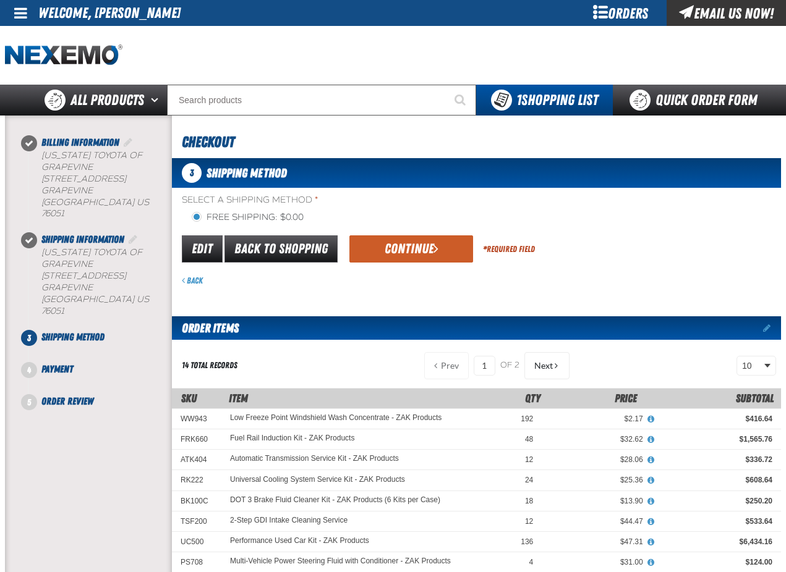
click at [396, 234] on div "Edit Back to Shopping Continue * Required Field" at bounding box center [476, 250] width 609 height 32
click at [401, 247] on button "Continue" at bounding box center [411, 248] width 124 height 27
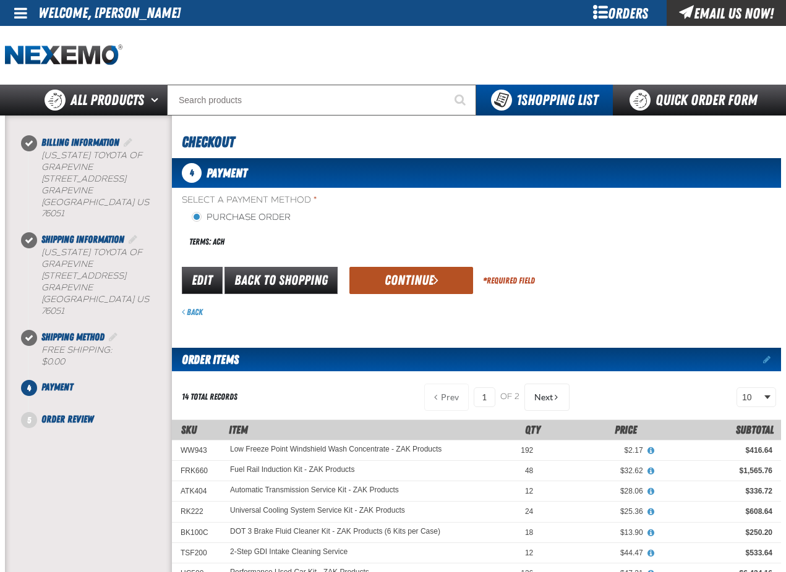
click at [402, 276] on button "Continue" at bounding box center [411, 280] width 124 height 27
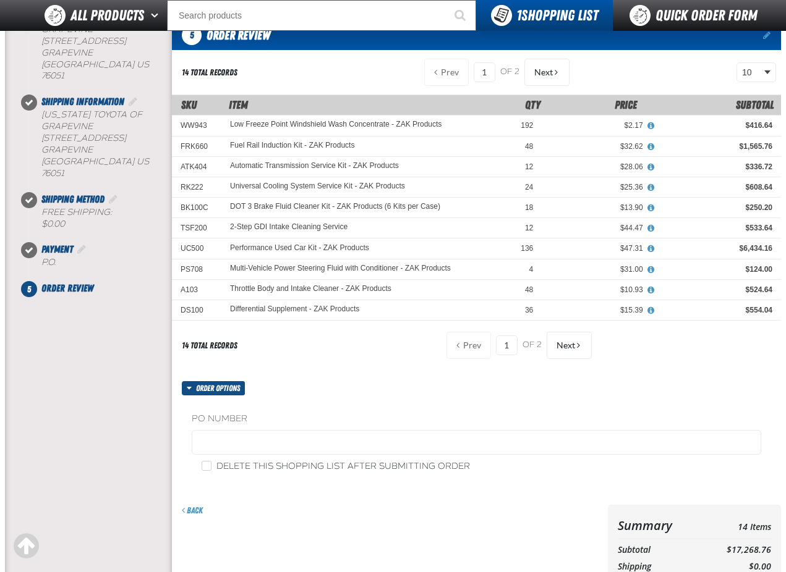
scroll to position [185, 0]
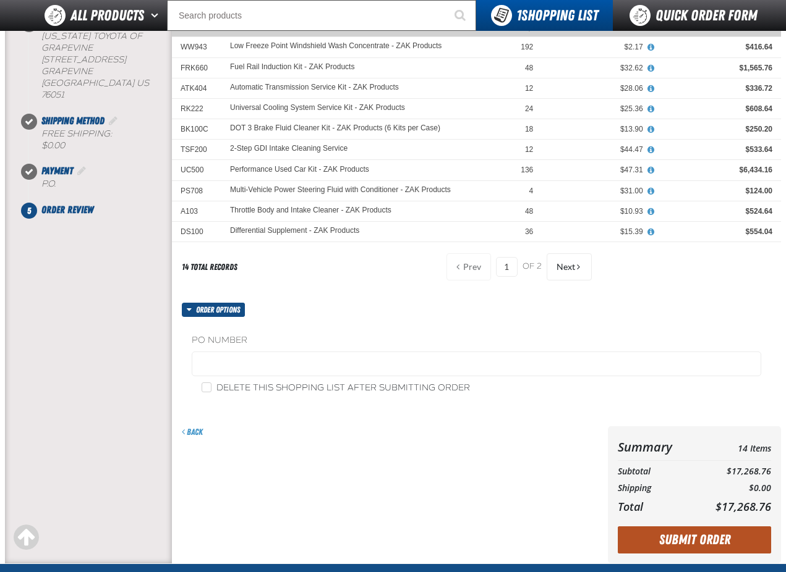
click at [688, 540] on button "Submit Order" at bounding box center [693, 540] width 153 height 27
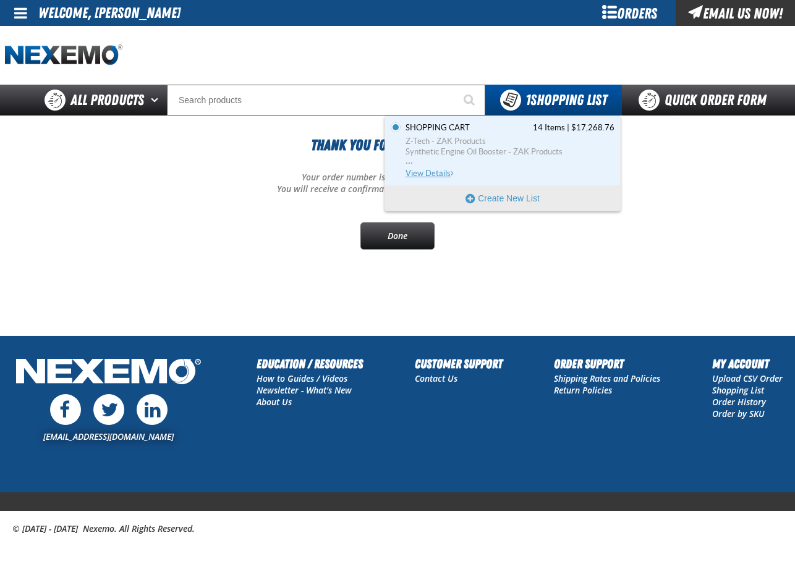
click at [450, 137] on span "Z-Tech - ZAK Products" at bounding box center [509, 141] width 209 height 11
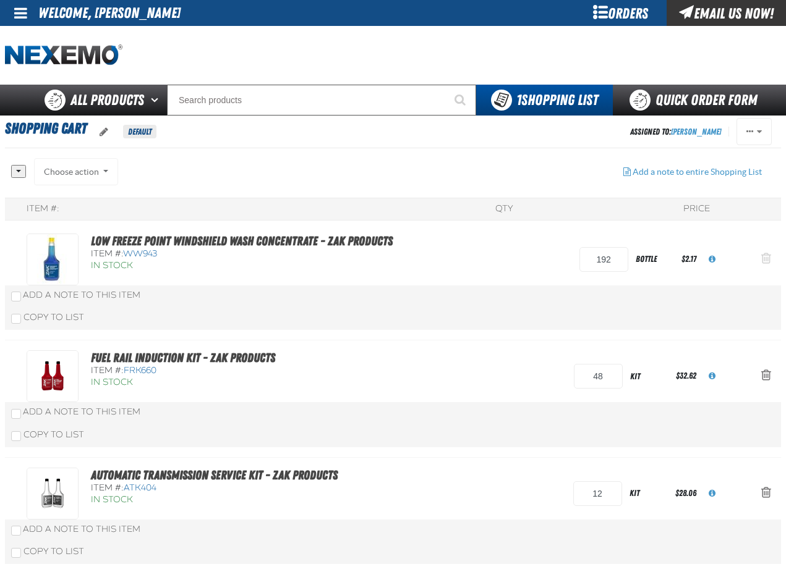
click at [765, 260] on span "Action Remove Low Freeze Point Windshield Wash Concentrate - ZAK Products from …" at bounding box center [766, 258] width 10 height 12
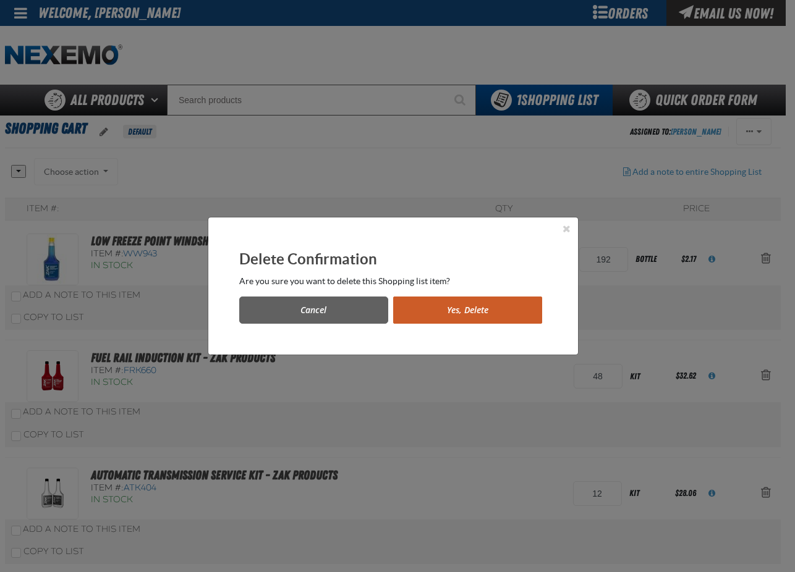
click at [495, 315] on button "Yes, Delete" at bounding box center [467, 310] width 149 height 27
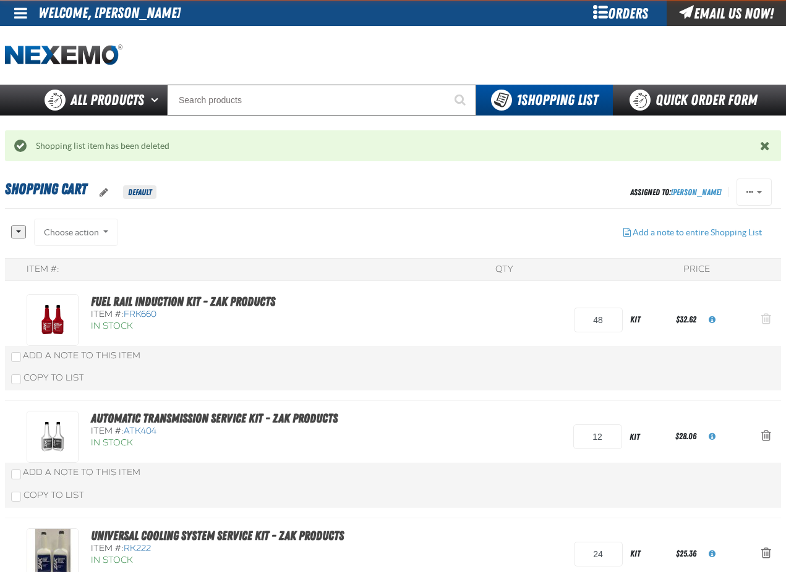
click at [766, 318] on span "Action Remove Fuel Rail Induction Kit - ZAK Products from Shopping Cart" at bounding box center [766, 319] width 10 height 12
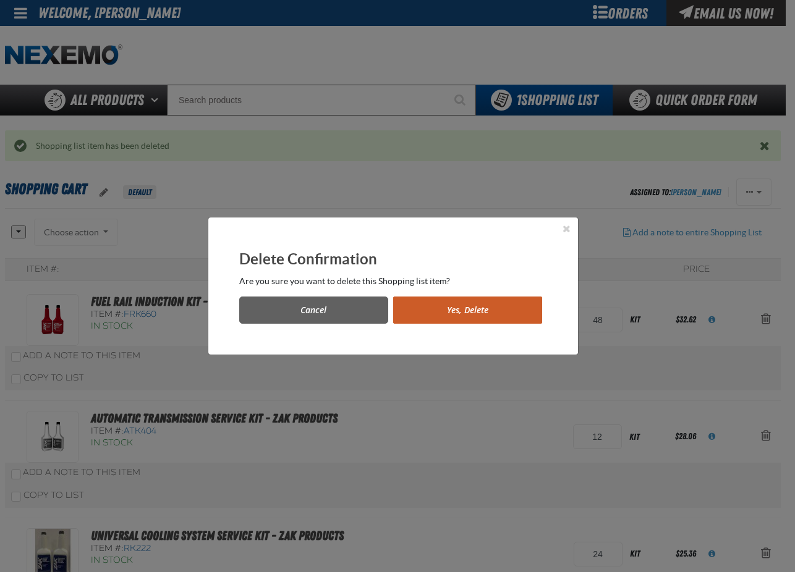
click at [475, 310] on button "Yes, Delete" at bounding box center [467, 310] width 149 height 27
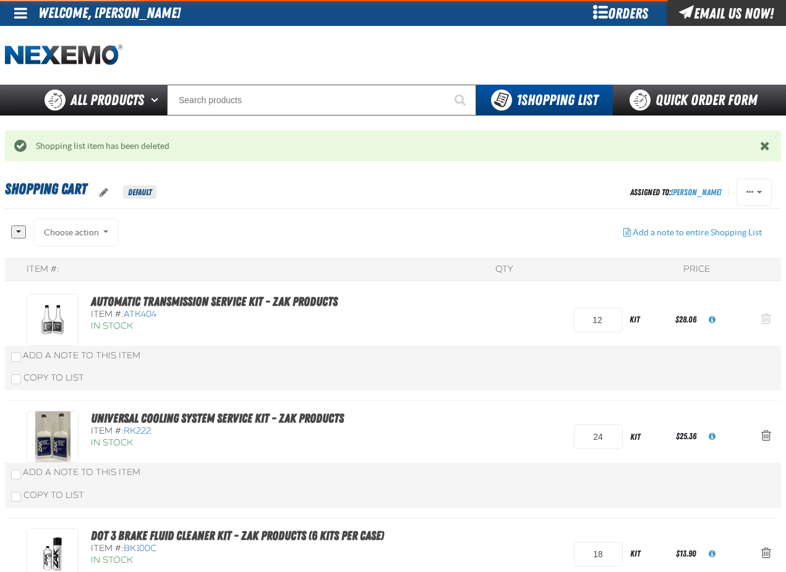
click at [766, 318] on span "Action Remove Automatic Transmission Service Kit - ZAK Products from Shopping C…" at bounding box center [766, 319] width 10 height 12
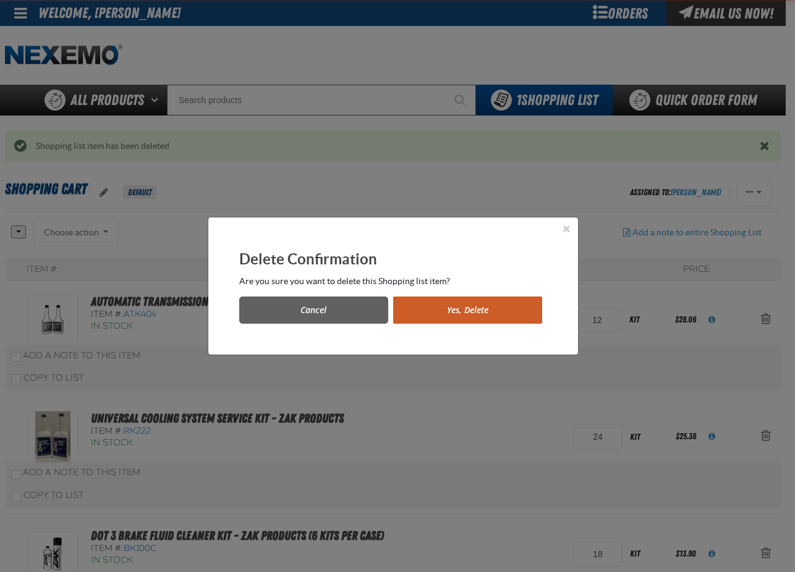
click at [495, 312] on button "Yes, Delete" at bounding box center [467, 310] width 149 height 27
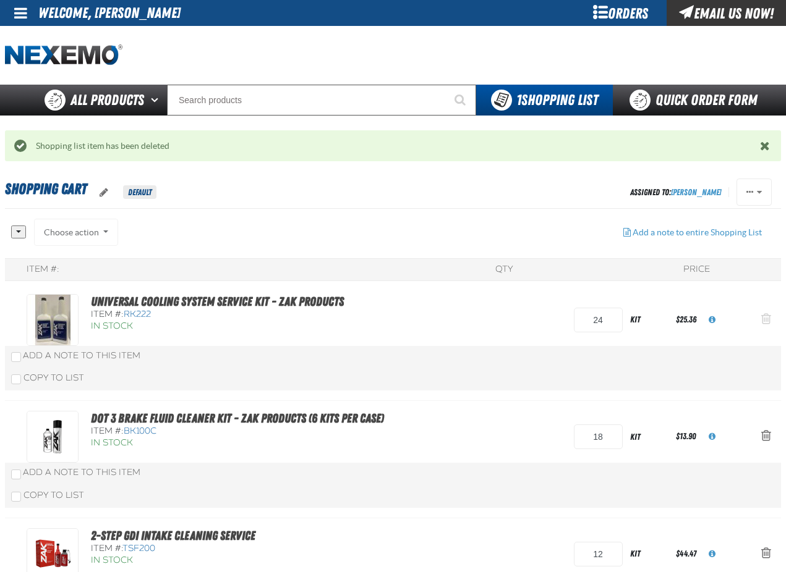
click at [769, 319] on span "Action Remove Universal Cooling System Service Kit - ZAK Products from Shopping…" at bounding box center [766, 319] width 10 height 12
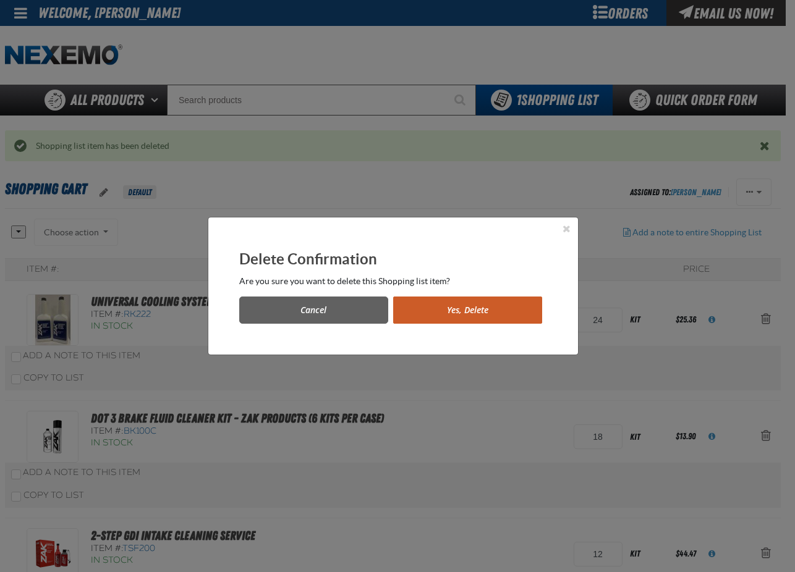
click at [476, 309] on button "Yes, Delete" at bounding box center [467, 310] width 149 height 27
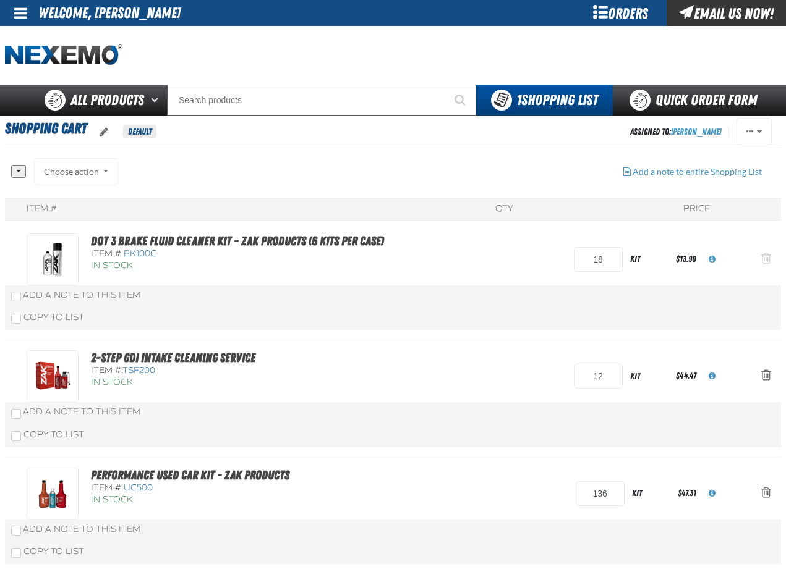
click at [762, 258] on span "Action Remove DOT 3 Brake Fluid Cleaner Kit - ZAK Products (6 Kits per Case) fr…" at bounding box center [766, 258] width 10 height 12
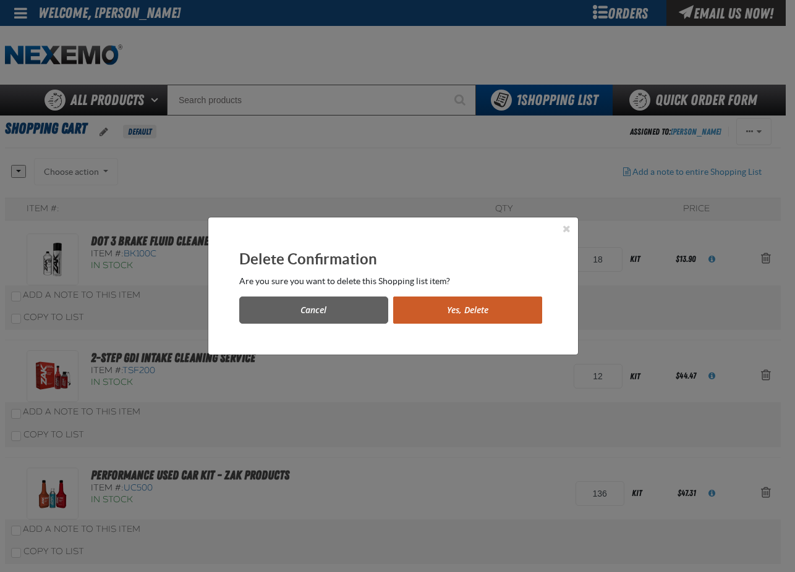
drag, startPoint x: 462, startPoint y: 304, endPoint x: 475, endPoint y: 303, distance: 13.0
click at [462, 303] on button "Yes, Delete" at bounding box center [467, 310] width 149 height 27
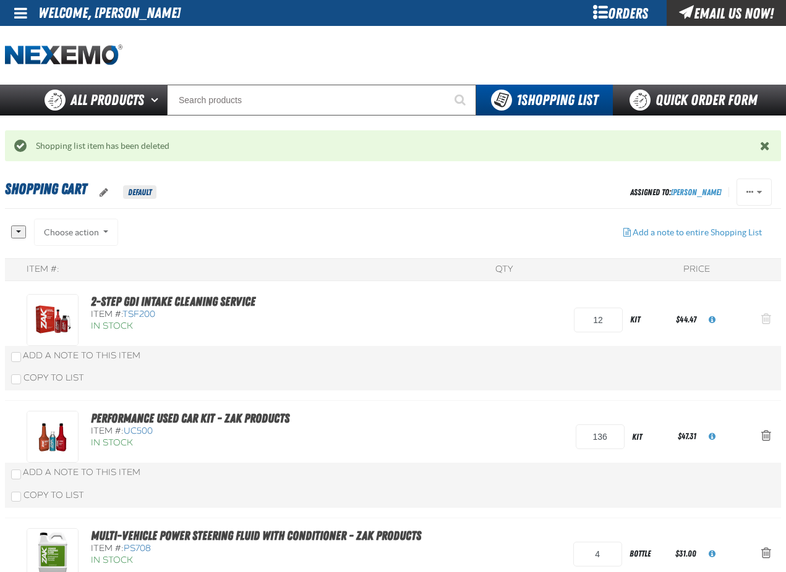
click at [767, 319] on span "Action Remove 2-Step GDI Intake Cleaning Service from Shopping Cart" at bounding box center [766, 319] width 10 height 12
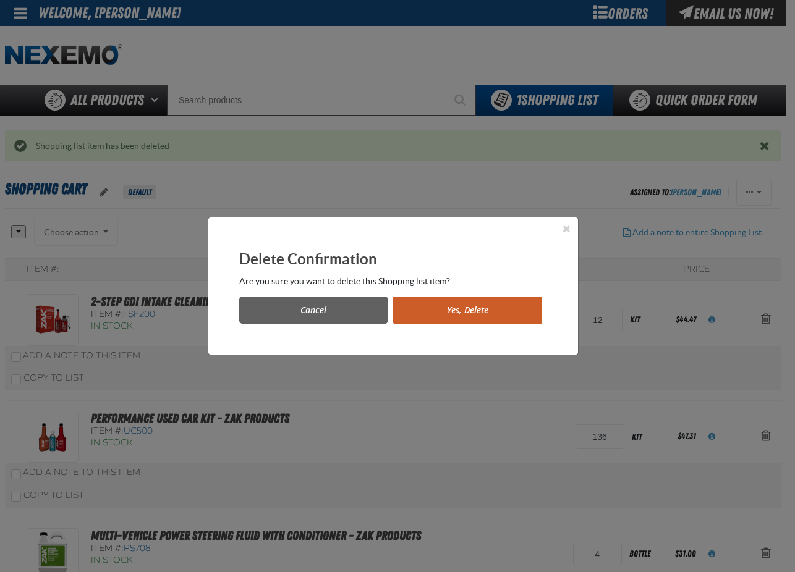
click at [509, 302] on button "Yes, Delete" at bounding box center [467, 310] width 149 height 27
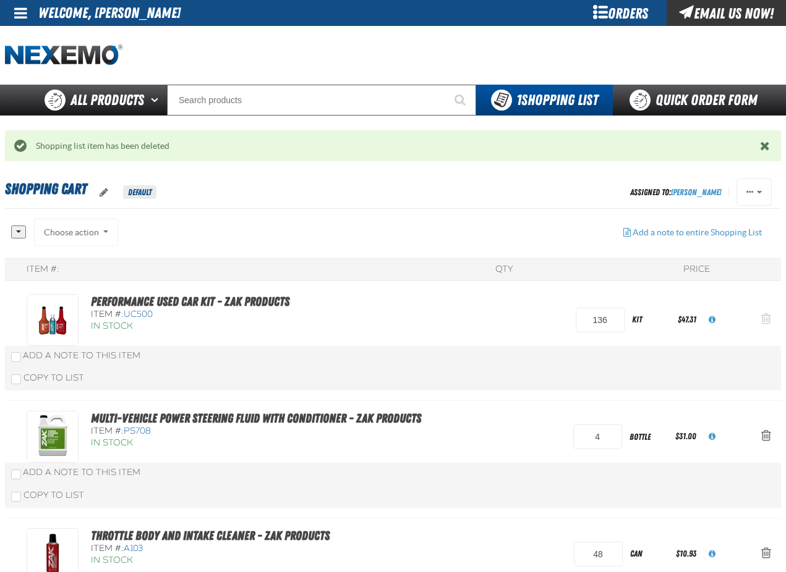
click at [771, 315] on button "Action Remove Performance Used Car Kit - ZAK Products from Shopping Cart" at bounding box center [766, 320] width 30 height 27
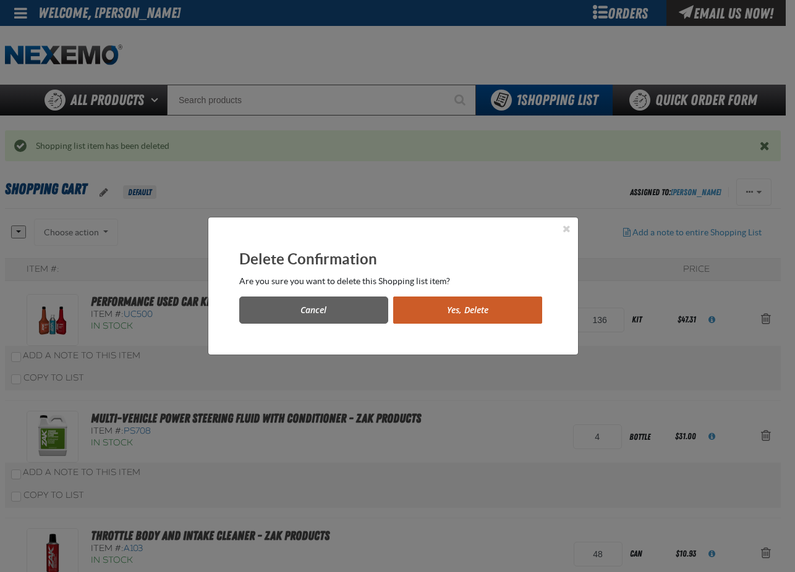
click at [488, 310] on button "Yes, Delete" at bounding box center [467, 310] width 149 height 27
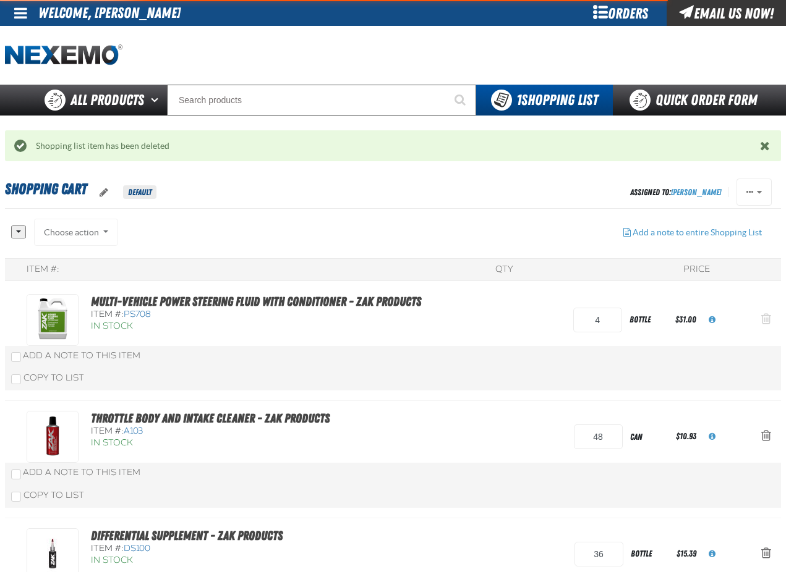
click at [764, 320] on span "Action Remove Multi-Vehicle Power Steering Fluid with Conditioner - ZAK Product…" at bounding box center [766, 319] width 10 height 12
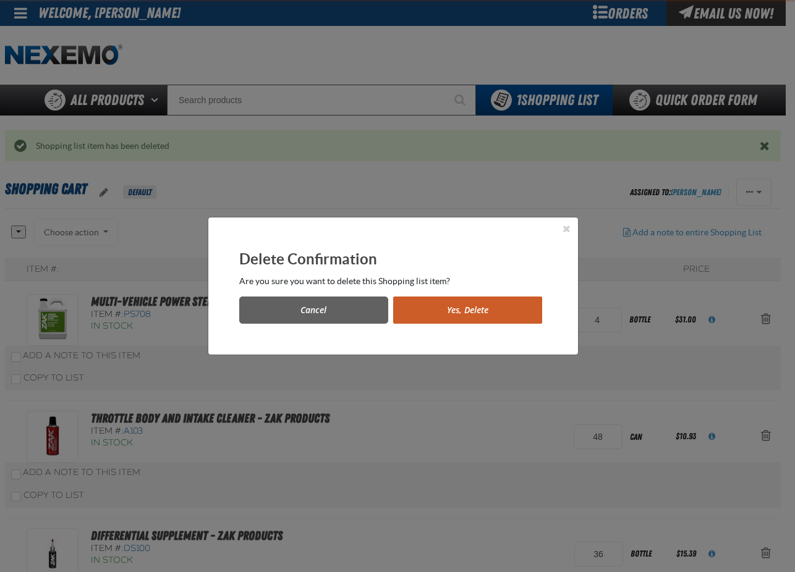
click at [477, 312] on button "Yes, Delete" at bounding box center [467, 310] width 149 height 27
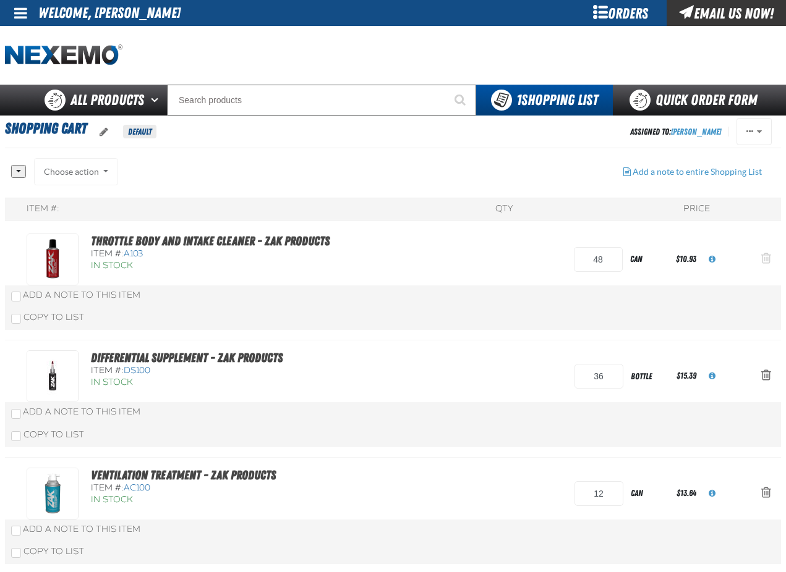
click at [765, 315] on div "Copy To List" at bounding box center [393, 318] width 776 height 24
click at [766, 256] on span "Action Remove Throttle Body and Intake Cleaner - ZAK Products from Shopping Cart" at bounding box center [766, 258] width 10 height 12
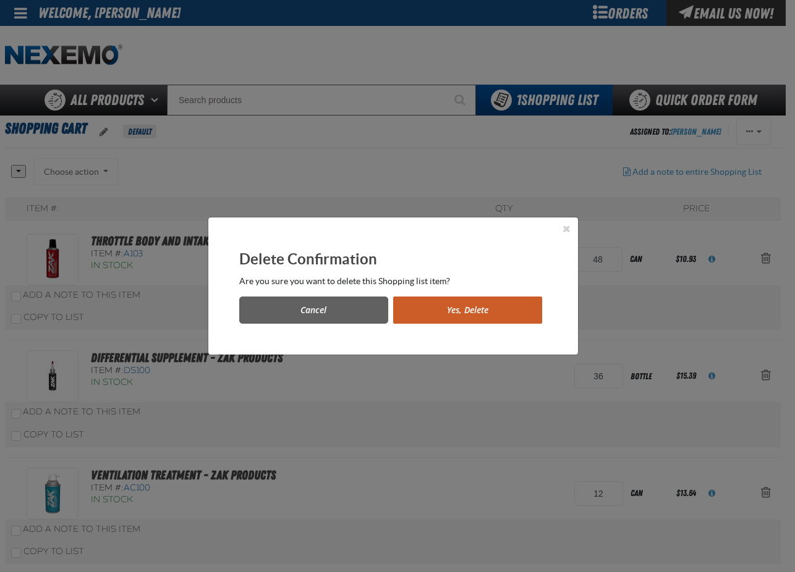
click at [517, 305] on button "Yes, Delete" at bounding box center [467, 310] width 149 height 27
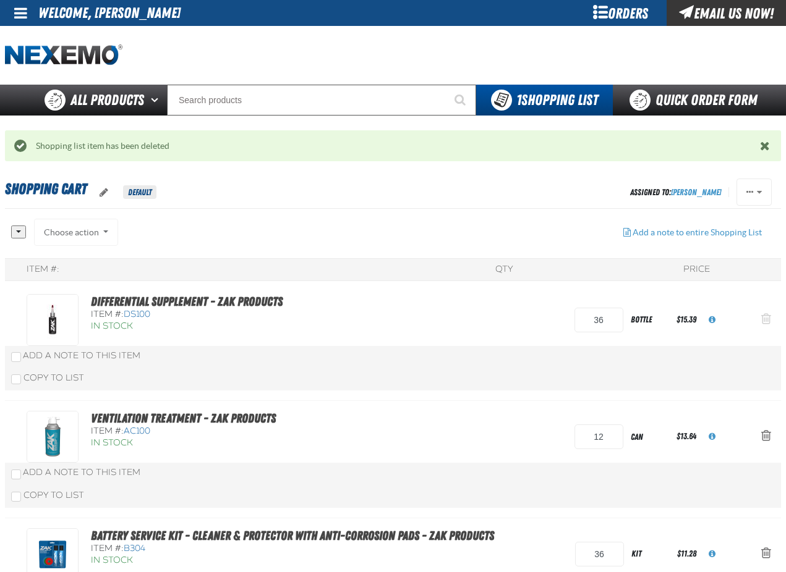
click at [766, 321] on span "Action Remove Differential Supplement - ZAK Products from Shopping Cart" at bounding box center [766, 319] width 10 height 12
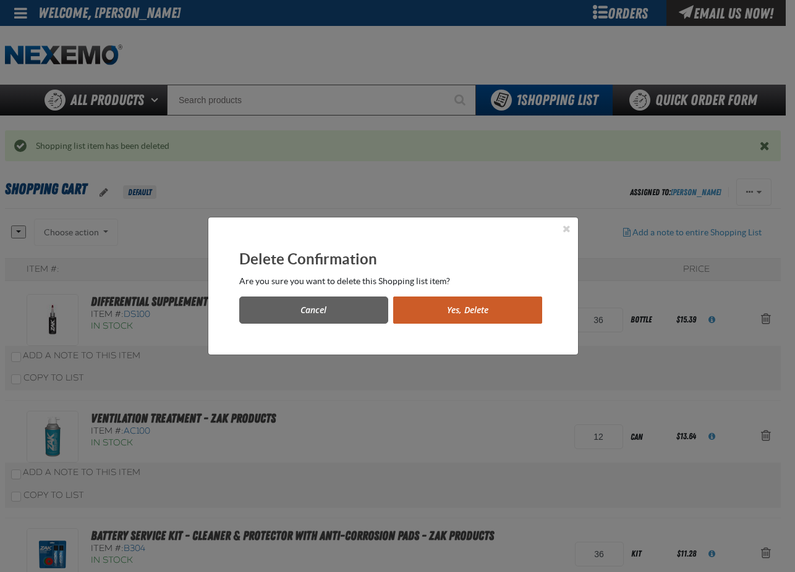
click at [520, 308] on button "Yes, Delete" at bounding box center [467, 310] width 149 height 27
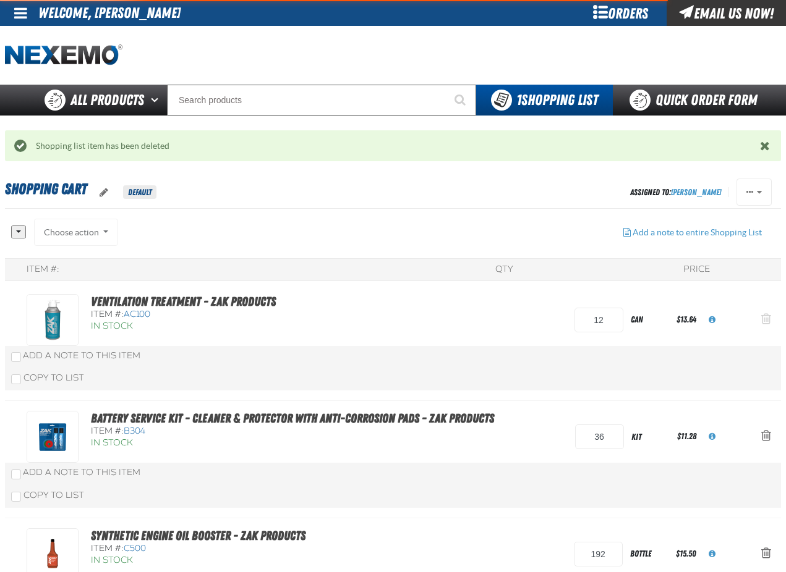
click at [765, 316] on span "Action Remove Ventilation Treatment - ZAK Products from Shopping Cart" at bounding box center [766, 319] width 10 height 12
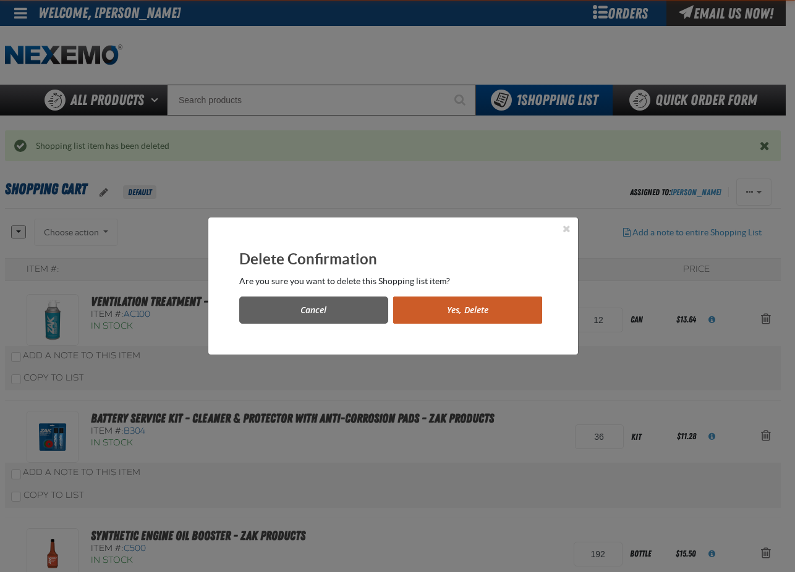
click at [491, 314] on button "Yes, Delete" at bounding box center [467, 310] width 149 height 27
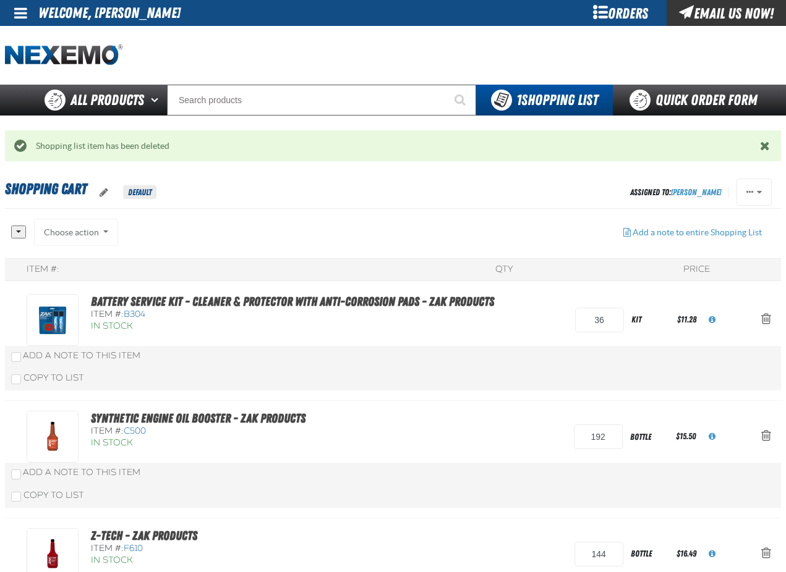
click at [766, 315] on span "Action Remove Battery Service Kit - Cleaner &amp; Protector with Anti-Corrosion…" at bounding box center [766, 319] width 10 height 12
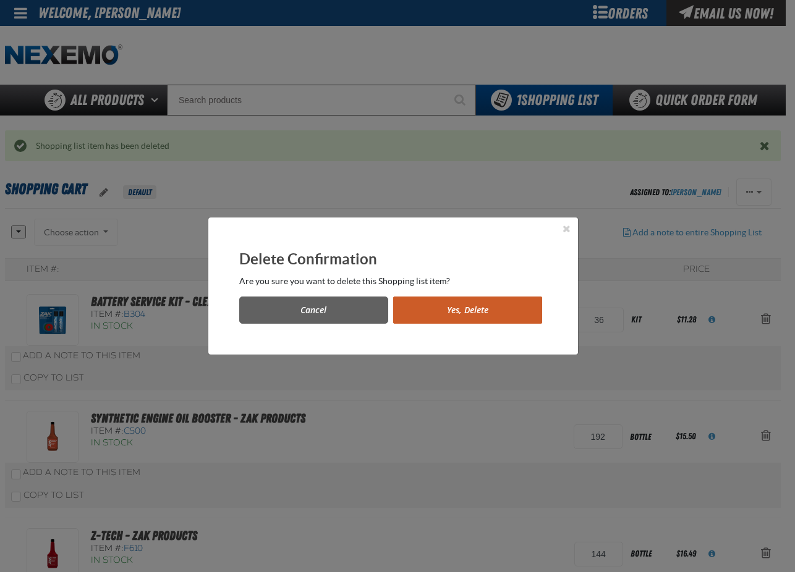
click at [507, 307] on button "Yes, Delete" at bounding box center [467, 310] width 149 height 27
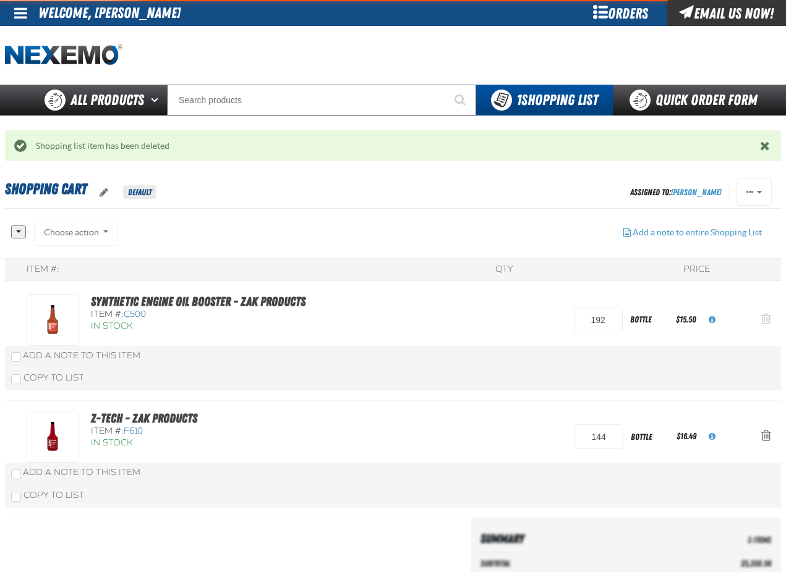
click at [764, 319] on span "Action Remove Synthetic Engine Oil Booster - ZAK Products from Shopping Cart" at bounding box center [766, 319] width 10 height 12
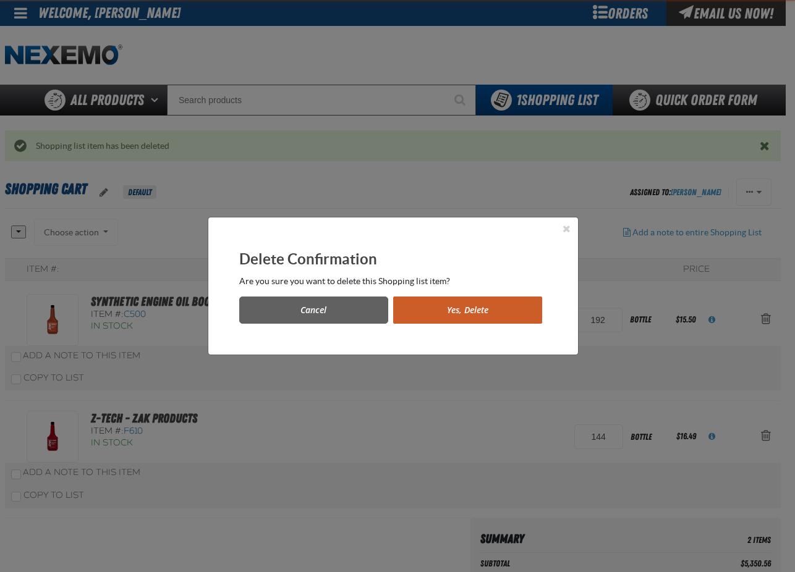
click at [506, 313] on button "Yes, Delete" at bounding box center [467, 310] width 149 height 27
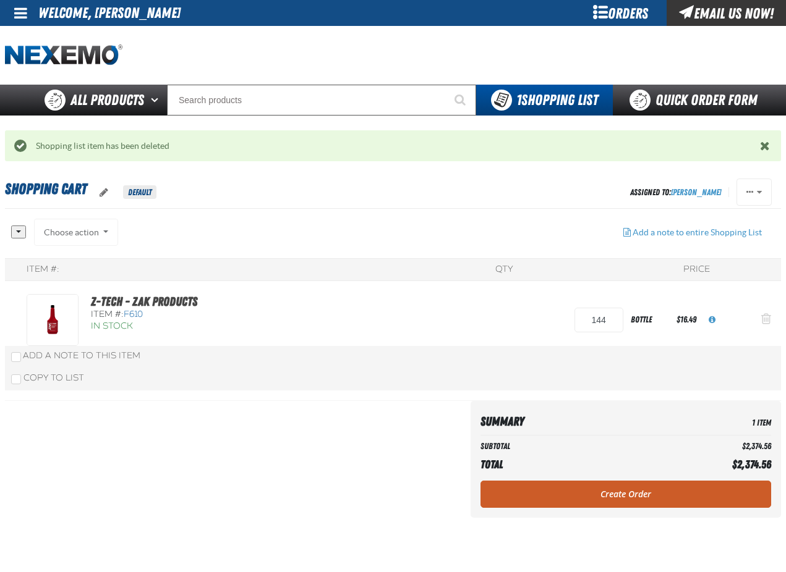
click at [760, 320] on button "Action Remove Z-Tech - ZAK Products from Shopping Cart" at bounding box center [766, 320] width 30 height 27
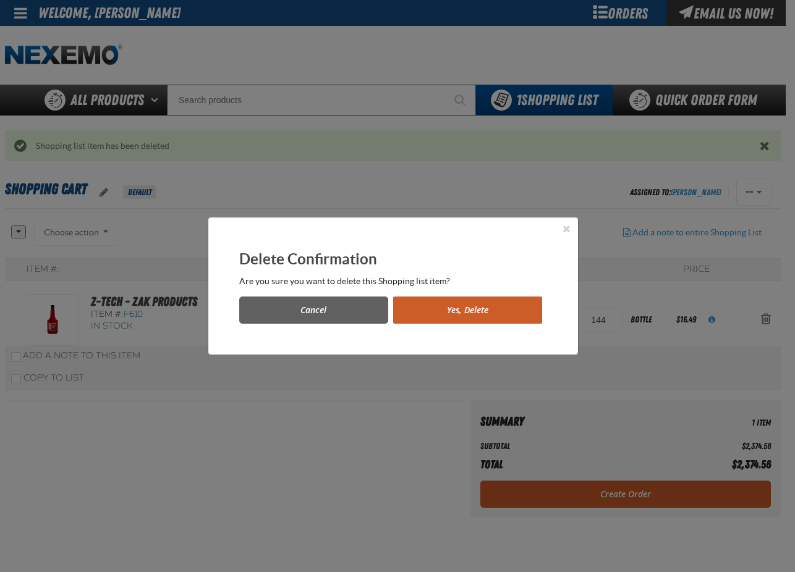
click at [485, 308] on button "Yes, Delete" at bounding box center [467, 310] width 149 height 27
